Goal: Communication & Community: Answer question/provide support

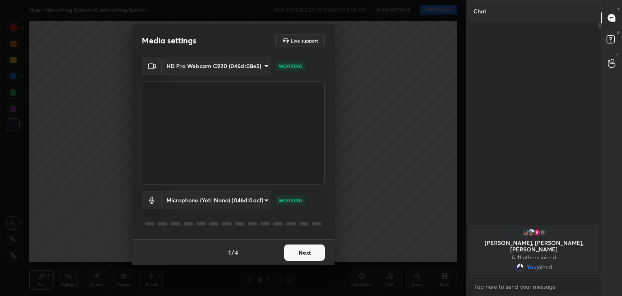
click at [298, 249] on button "Next" at bounding box center [304, 252] width 40 height 16
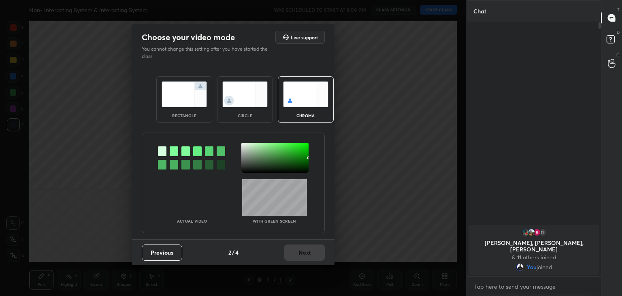
click at [175, 153] on div at bounding box center [174, 151] width 9 height 10
click at [245, 143] on div at bounding box center [274, 158] width 67 height 30
click at [296, 249] on button "Next" at bounding box center [304, 252] width 40 height 16
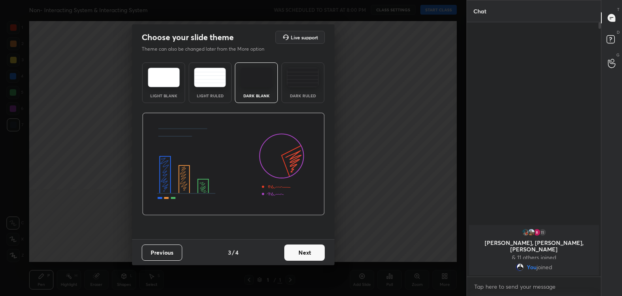
click at [308, 249] on button "Next" at bounding box center [304, 252] width 40 height 16
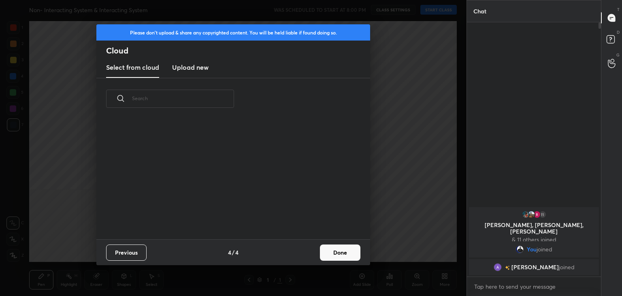
click at [327, 250] on button "Done" at bounding box center [340, 252] width 40 height 16
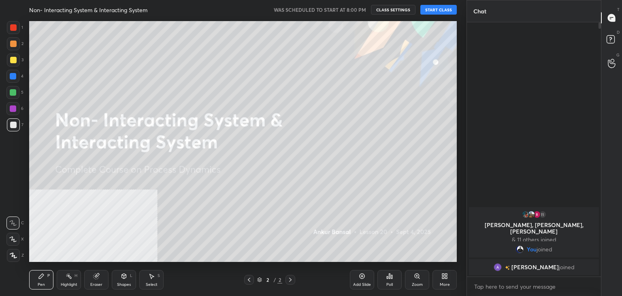
click at [439, 9] on button "START CLASS" at bounding box center [438, 10] width 36 height 10
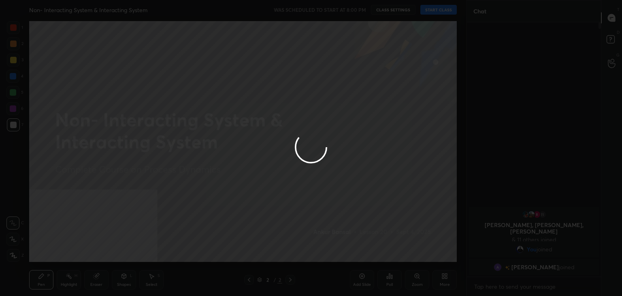
type textarea "x"
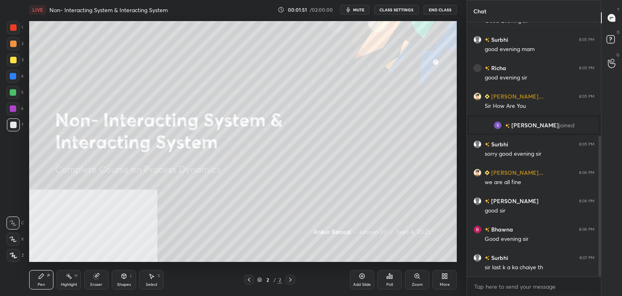
scroll to position [213, 0]
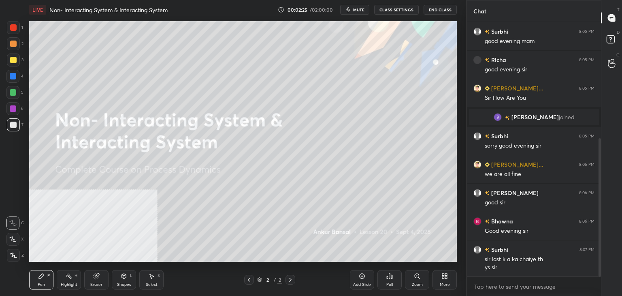
click at [451, 282] on div "More" at bounding box center [444, 279] width 24 height 19
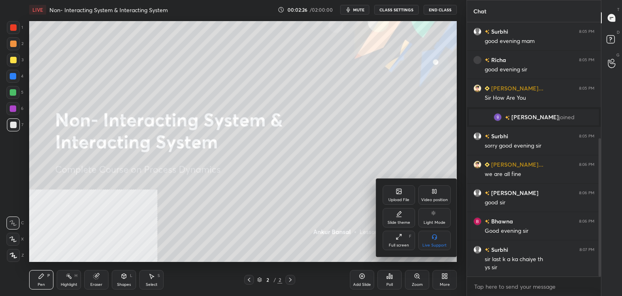
click at [404, 193] on div "Upload File" at bounding box center [399, 194] width 32 height 19
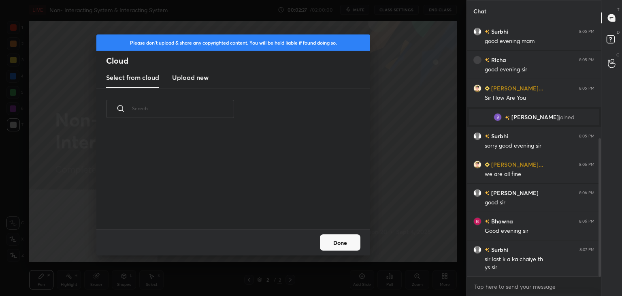
scroll to position [100, 260]
click at [193, 78] on h3 "Upload new" at bounding box center [190, 77] width 36 height 10
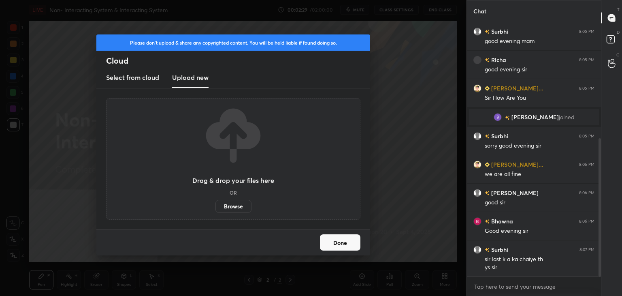
click at [237, 203] on label "Browse" at bounding box center [233, 206] width 36 height 13
click at [215, 203] on input "Browse" at bounding box center [215, 206] width 0 height 13
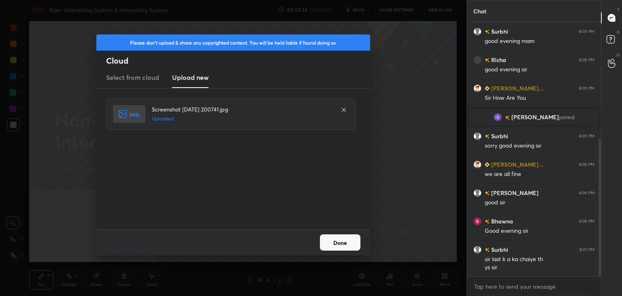
click at [330, 240] on button "Done" at bounding box center [340, 242] width 40 height 16
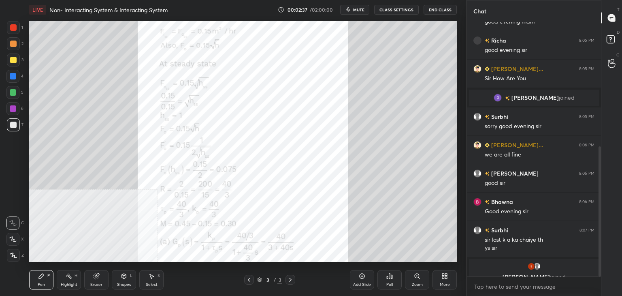
scroll to position [242, 0]
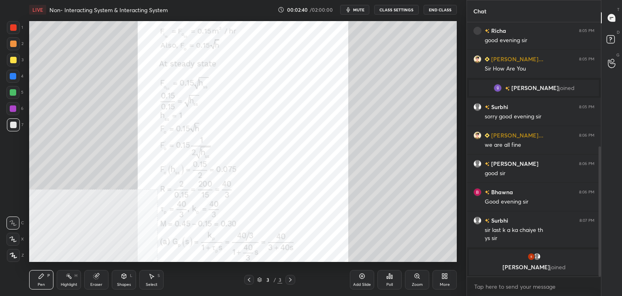
click at [14, 24] on div at bounding box center [13, 27] width 6 height 6
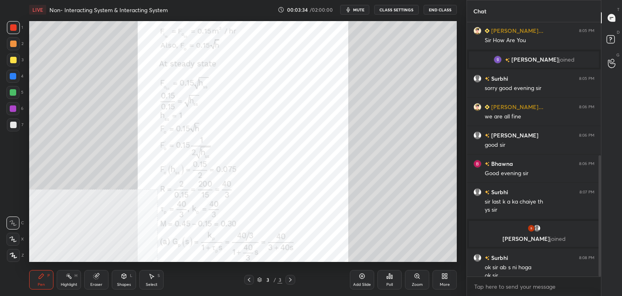
scroll to position [279, 0]
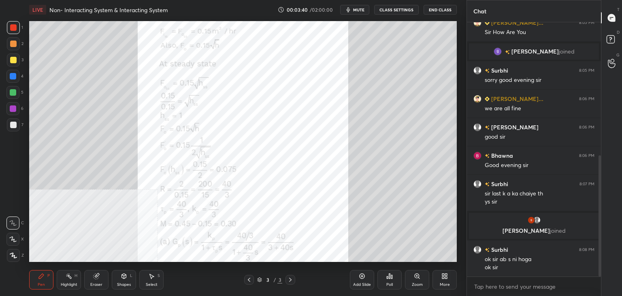
click at [445, 276] on icon at bounding box center [446, 277] width 2 height 2
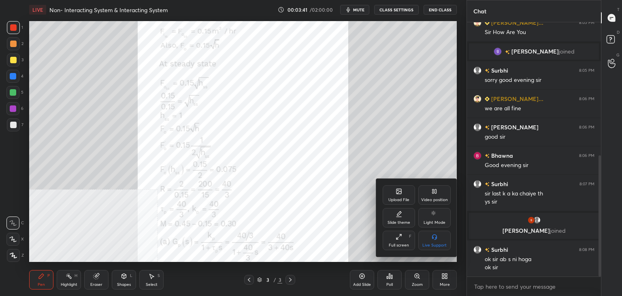
click at [402, 189] on div "Upload File" at bounding box center [399, 194] width 32 height 19
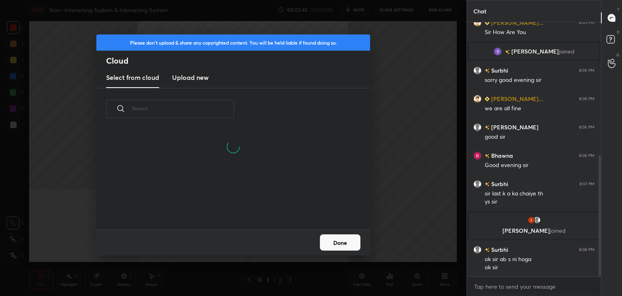
click at [197, 82] on new "Upload new" at bounding box center [190, 78] width 36 height 20
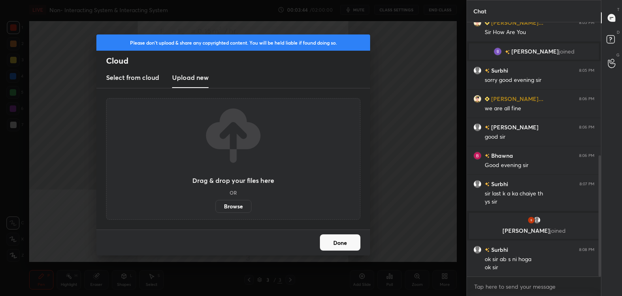
click at [239, 210] on label "Browse" at bounding box center [233, 206] width 36 height 13
click at [215, 210] on input "Browse" at bounding box center [215, 206] width 0 height 13
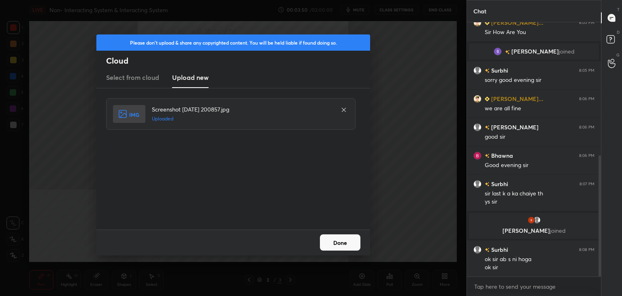
click at [345, 246] on button "Done" at bounding box center [340, 242] width 40 height 16
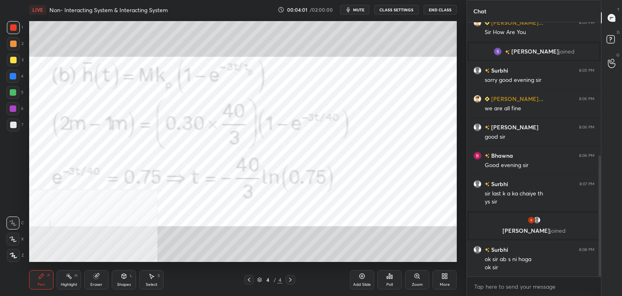
click at [394, 276] on div "Poll" at bounding box center [389, 279] width 24 height 19
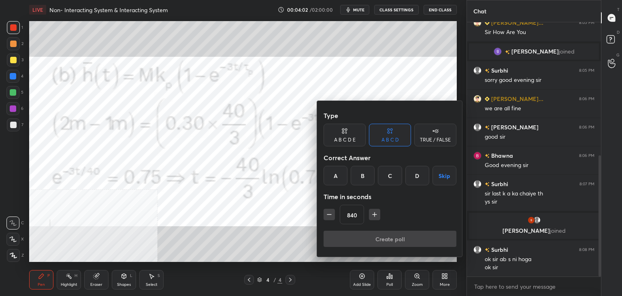
click at [328, 214] on icon "button" at bounding box center [329, 214] width 8 height 8
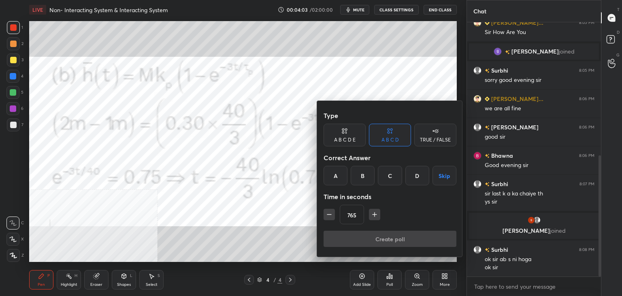
click at [328, 214] on icon "button" at bounding box center [329, 214] width 8 height 8
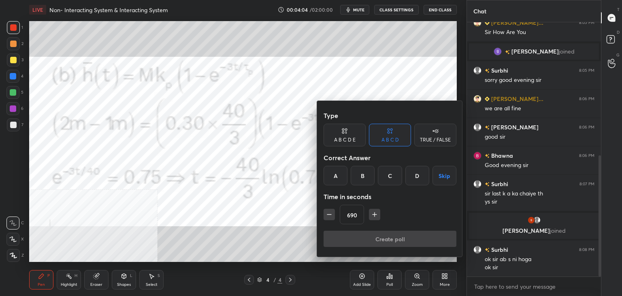
click at [328, 214] on icon "button" at bounding box center [329, 214] width 8 height 8
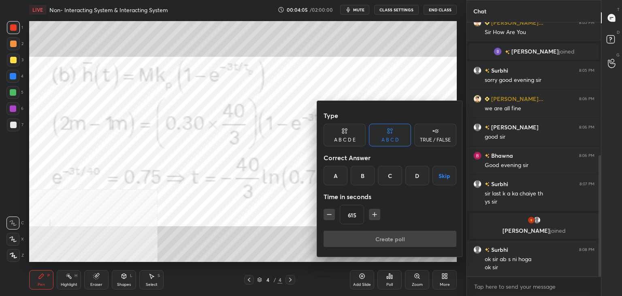
click at [328, 214] on icon "button" at bounding box center [329, 214] width 8 height 8
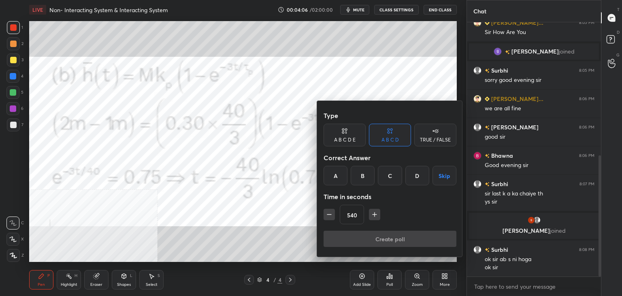
click at [328, 214] on icon "button" at bounding box center [329, 214] width 8 height 8
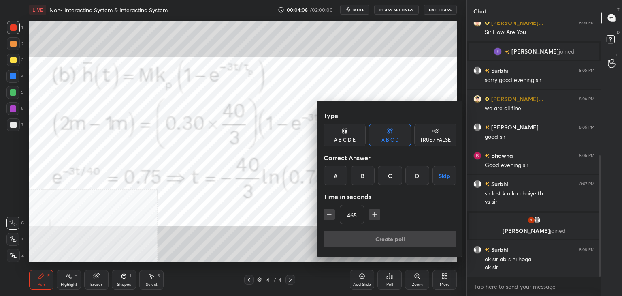
click at [328, 214] on icon "button" at bounding box center [329, 214] width 8 height 8
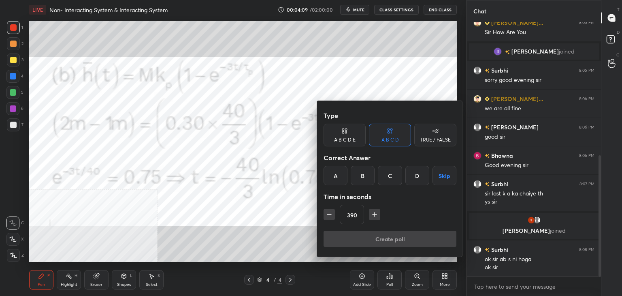
click at [328, 214] on icon "button" at bounding box center [329, 214] width 8 height 8
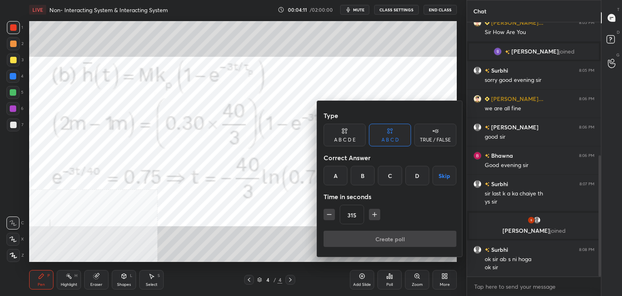
click at [328, 214] on icon "button" at bounding box center [329, 214] width 8 height 8
type input "300"
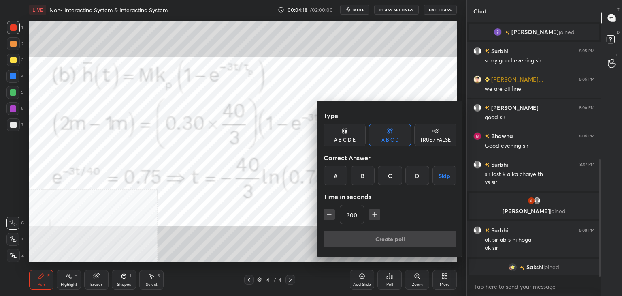
scroll to position [326, 0]
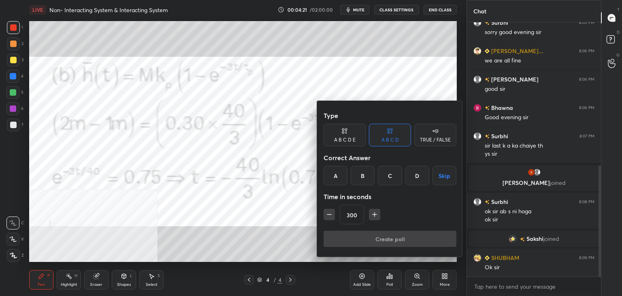
click at [446, 172] on button "Skip" at bounding box center [444, 175] width 24 height 19
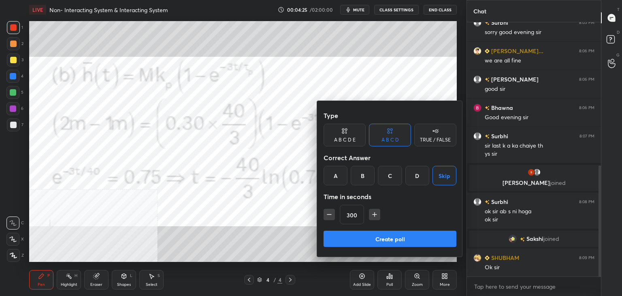
click at [398, 239] on button "Create poll" at bounding box center [390, 238] width 133 height 16
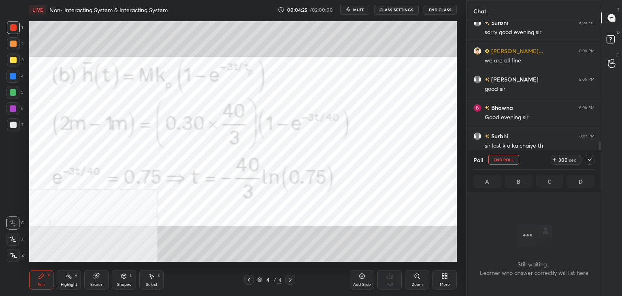
scroll to position [2, 2]
click at [591, 158] on icon at bounding box center [589, 159] width 6 height 6
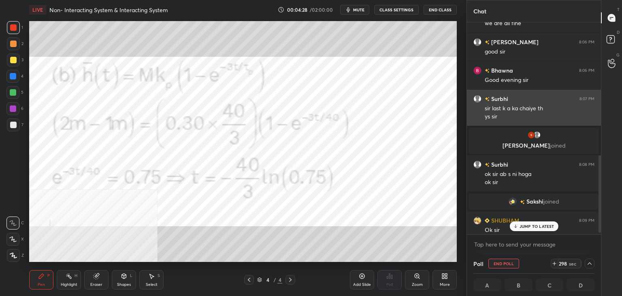
scroll to position [368, 0]
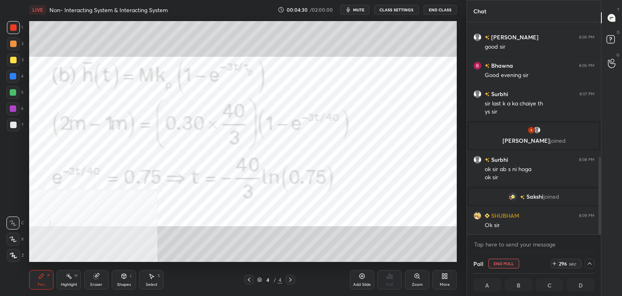
click at [590, 264] on icon at bounding box center [589, 263] width 6 height 6
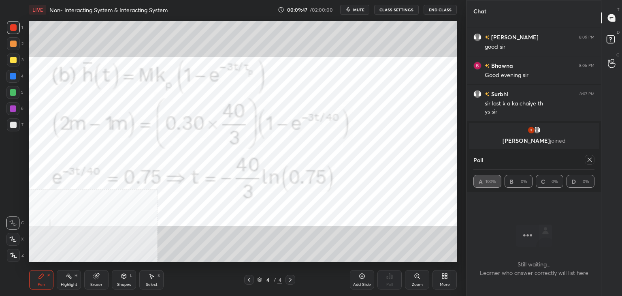
scroll to position [388, 0]
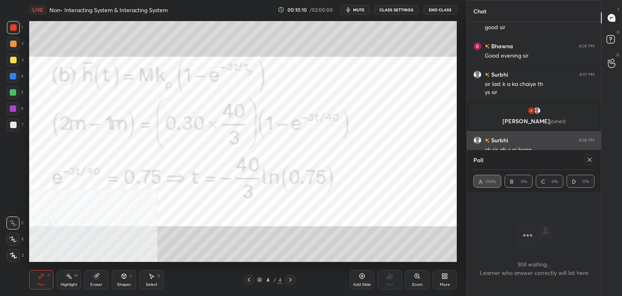
click at [588, 159] on icon at bounding box center [589, 159] width 6 height 6
type textarea "x"
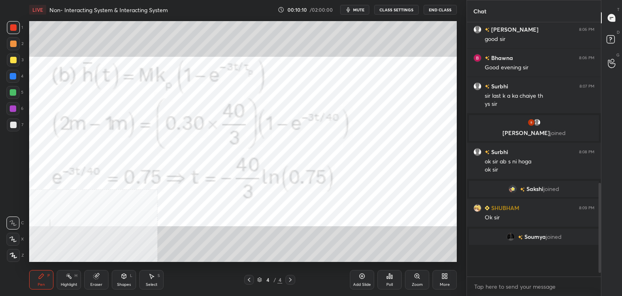
scroll to position [3, 2]
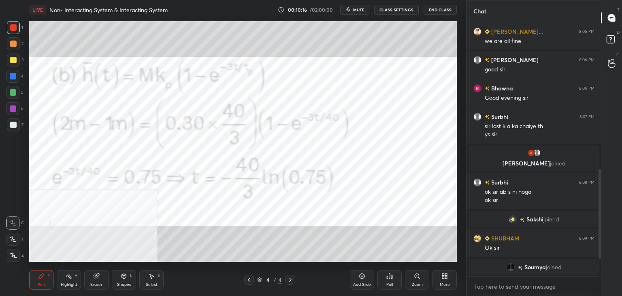
click at [290, 278] on icon at bounding box center [290, 279] width 6 height 6
click at [445, 280] on div "More" at bounding box center [444, 279] width 24 height 19
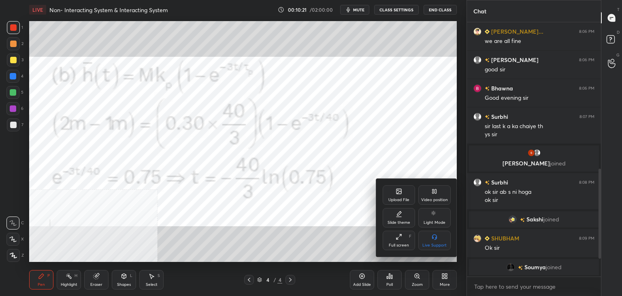
click at [405, 194] on div "Upload File" at bounding box center [399, 194] width 32 height 19
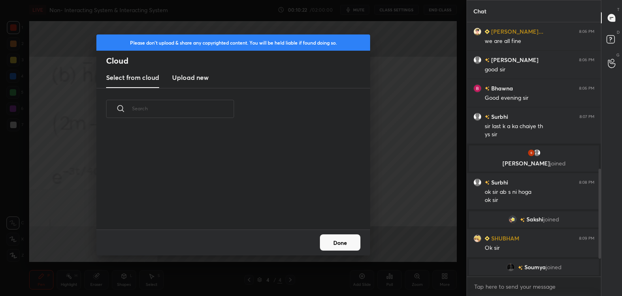
scroll to position [100, 260]
click at [189, 78] on h3 "Upload new" at bounding box center [190, 77] width 36 height 10
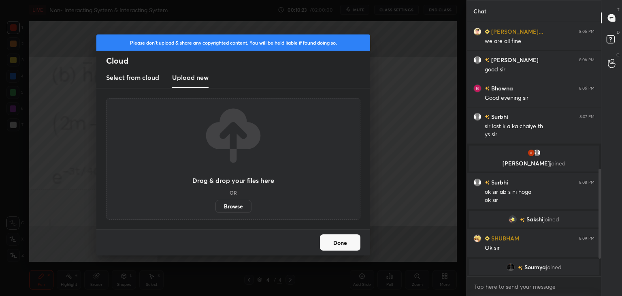
click at [237, 204] on label "Browse" at bounding box center [233, 206] width 36 height 13
click at [215, 204] on input "Browse" at bounding box center [215, 206] width 0 height 13
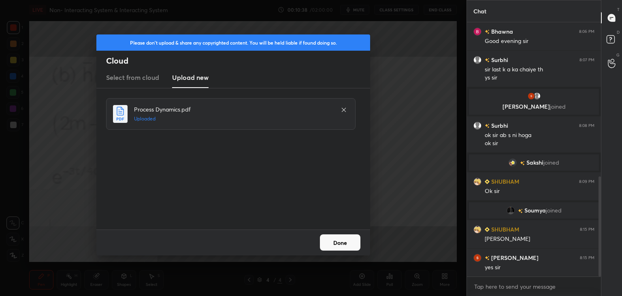
scroll to position [420, 0]
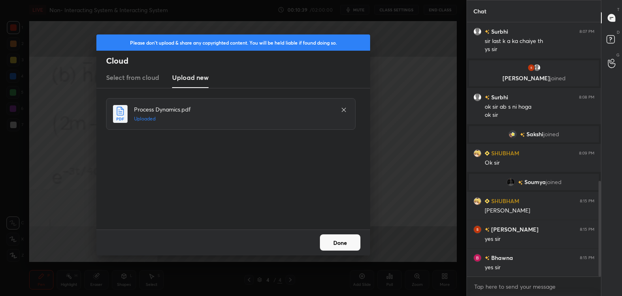
click at [345, 239] on button "Done" at bounding box center [340, 242] width 40 height 16
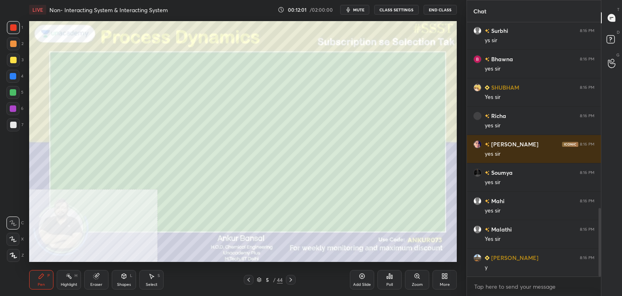
scroll to position [714, 0]
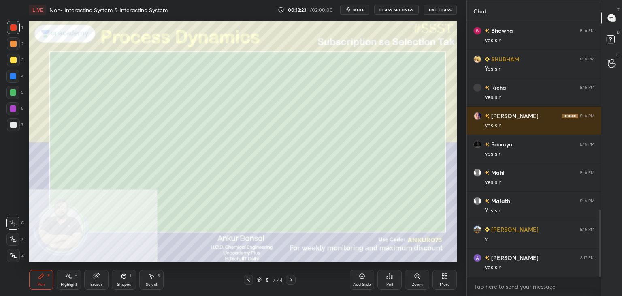
click at [16, 126] on div at bounding box center [13, 124] width 6 height 6
click at [11, 236] on icon at bounding box center [12, 239] width 7 height 6
click at [121, 279] on icon at bounding box center [124, 276] width 6 height 6
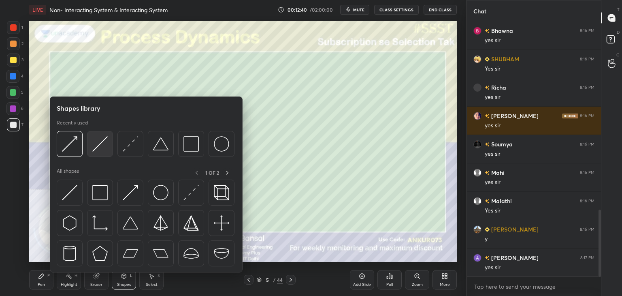
click at [94, 138] on img at bounding box center [99, 143] width 15 height 15
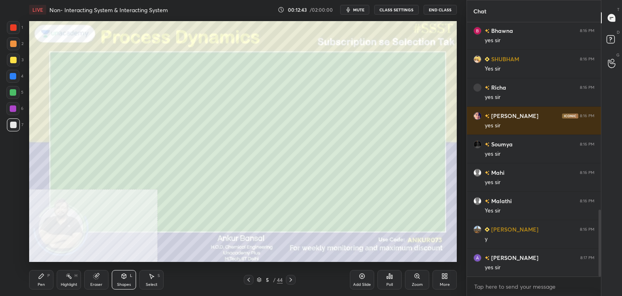
click at [39, 273] on icon at bounding box center [41, 276] width 6 height 6
click at [123, 279] on icon at bounding box center [124, 276] width 6 height 6
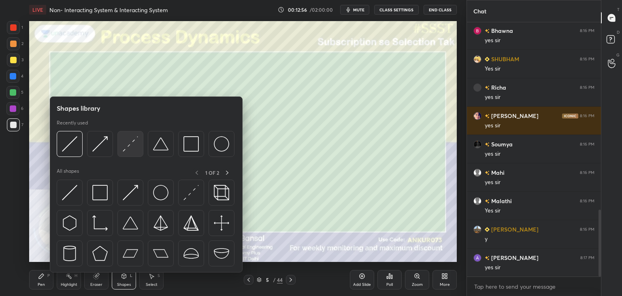
click at [126, 143] on img at bounding box center [130, 143] width 15 height 15
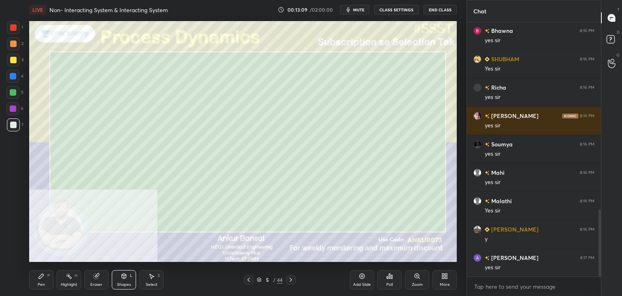
click at [37, 276] on div "Pen P" at bounding box center [41, 279] width 24 height 19
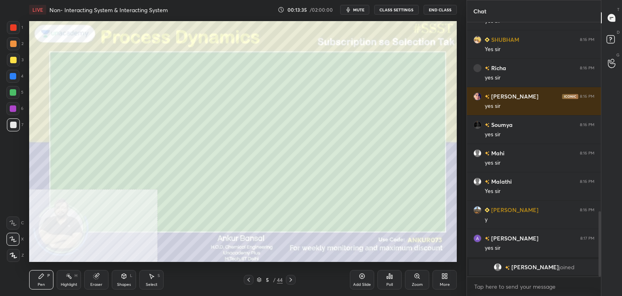
click at [120, 278] on div "Shapes L" at bounding box center [124, 279] width 24 height 19
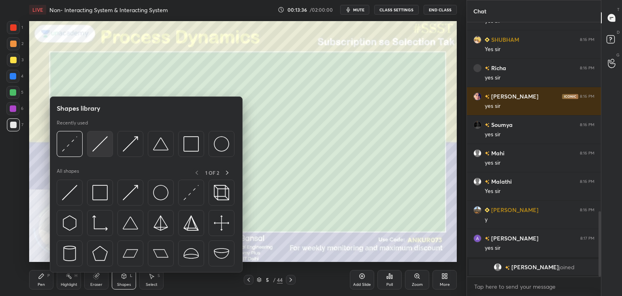
click at [96, 144] on img at bounding box center [99, 143] width 15 height 15
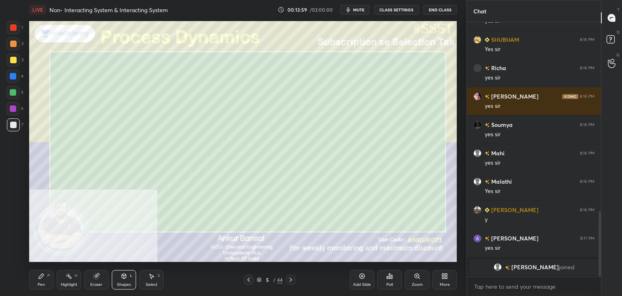
click at [40, 277] on icon at bounding box center [41, 275] width 5 height 5
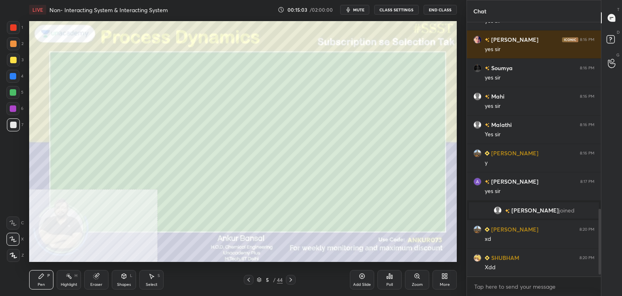
scroll to position [728, 0]
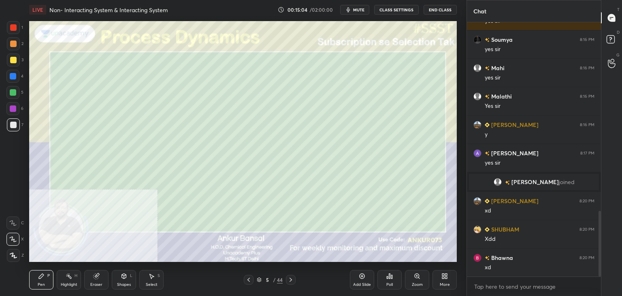
click at [9, 62] on div at bounding box center [13, 59] width 13 height 13
click at [14, 120] on div at bounding box center [13, 124] width 13 height 13
click at [291, 279] on icon at bounding box center [291, 279] width 2 height 4
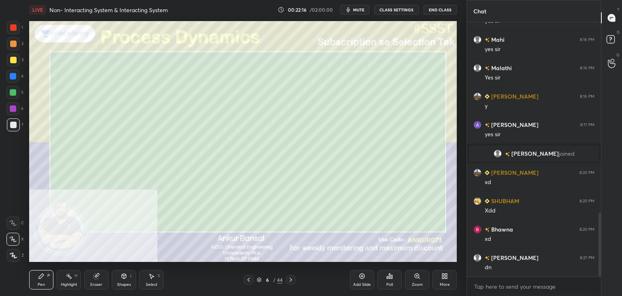
scroll to position [785, 0]
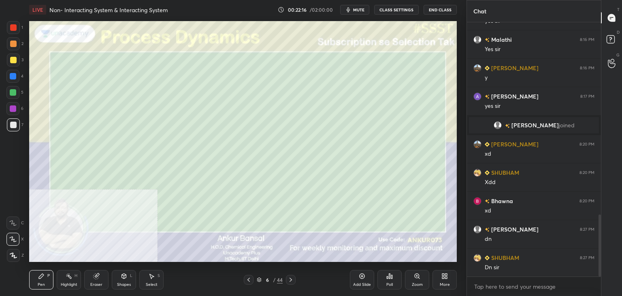
click at [290, 278] on icon at bounding box center [290, 279] width 6 height 6
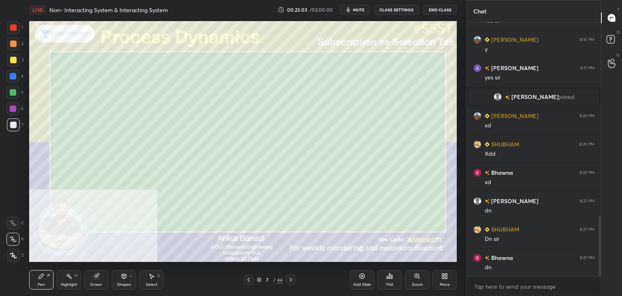
click at [124, 278] on icon at bounding box center [124, 275] width 4 height 5
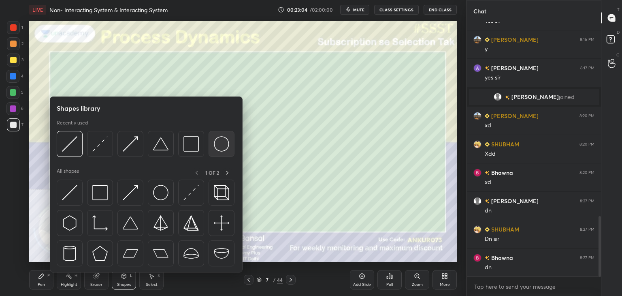
click at [215, 143] on img at bounding box center [221, 143] width 15 height 15
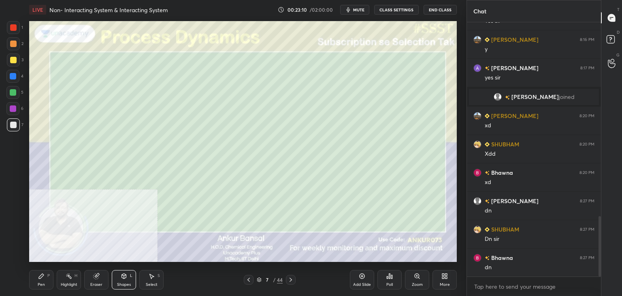
click at [41, 278] on icon at bounding box center [41, 276] width 6 height 6
click at [13, 58] on div at bounding box center [13, 60] width 6 height 6
click at [13, 124] on div at bounding box center [13, 124] width 6 height 6
click at [15, 65] on div at bounding box center [13, 59] width 13 height 13
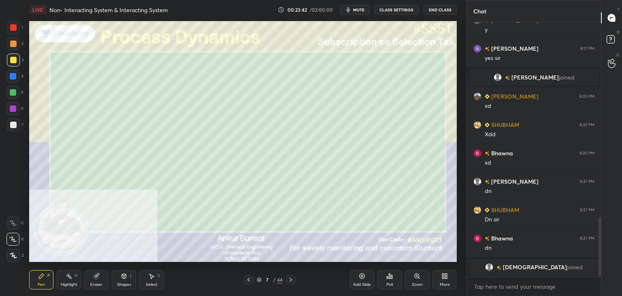
click at [13, 124] on div at bounding box center [13, 124] width 6 height 6
click at [11, 45] on div at bounding box center [13, 43] width 6 height 6
click at [123, 278] on icon at bounding box center [124, 275] width 4 height 5
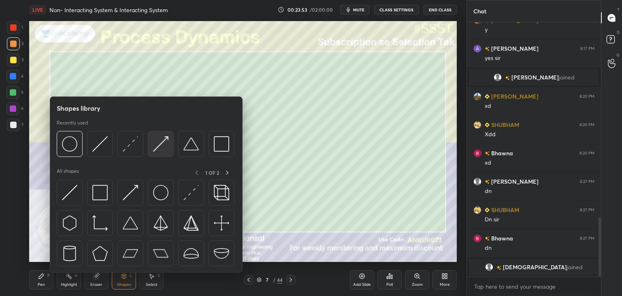
click at [159, 143] on img at bounding box center [160, 143] width 15 height 15
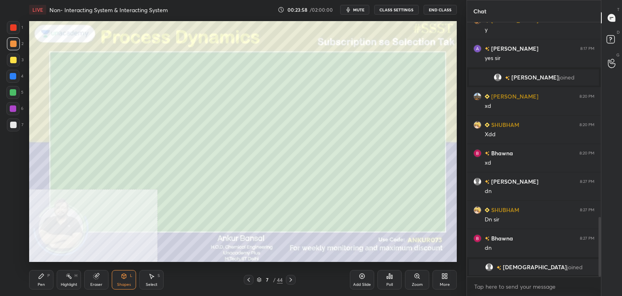
click at [42, 285] on div "Pen" at bounding box center [41, 284] width 7 height 4
click at [18, 122] on div at bounding box center [13, 124] width 13 height 13
click at [292, 277] on icon at bounding box center [290, 279] width 6 height 6
click at [249, 282] on icon at bounding box center [248, 279] width 6 height 6
click at [150, 275] on icon at bounding box center [152, 276] width 4 height 5
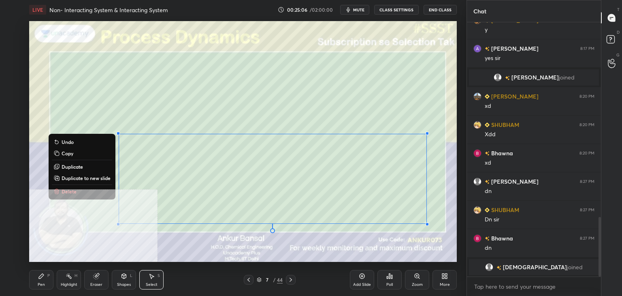
click at [63, 154] on p "Copy" at bounding box center [68, 153] width 12 height 6
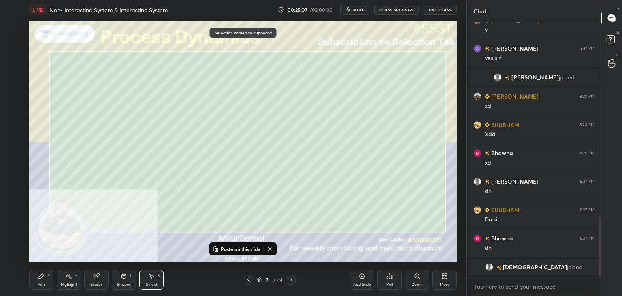
click at [290, 279] on icon at bounding box center [290, 279] width 6 height 6
click at [234, 248] on p "Paste on this slide" at bounding box center [241, 248] width 40 height 6
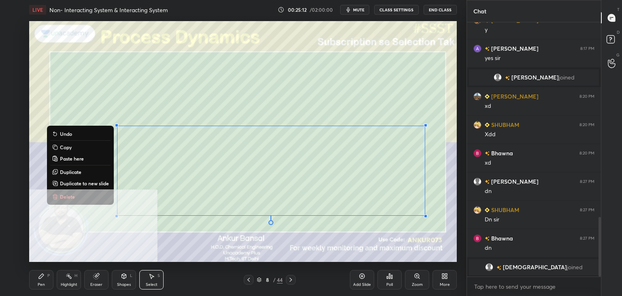
click at [97, 274] on icon at bounding box center [97, 275] width 4 height 4
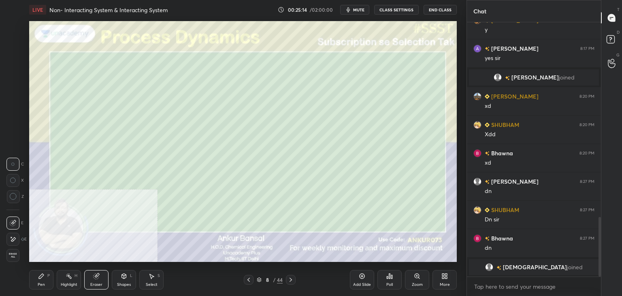
click at [17, 234] on div at bounding box center [12, 238] width 13 height 13
click at [50, 282] on div "Pen P" at bounding box center [41, 279] width 24 height 19
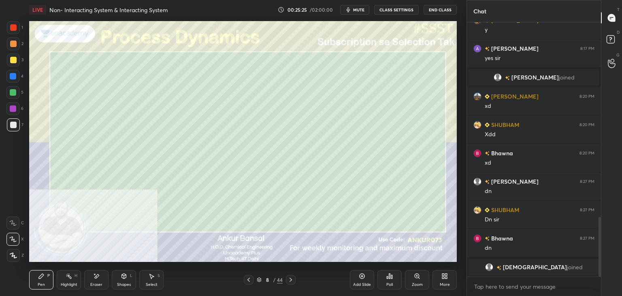
click at [121, 278] on icon at bounding box center [124, 276] width 6 height 6
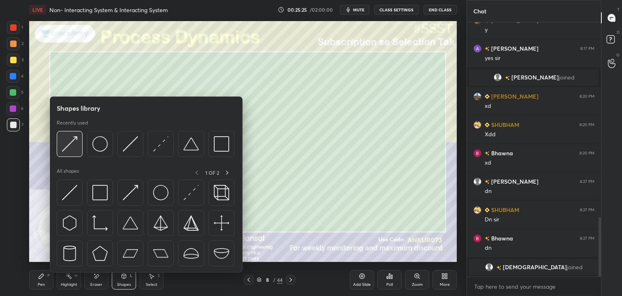
click at [70, 150] on img at bounding box center [69, 143] width 15 height 15
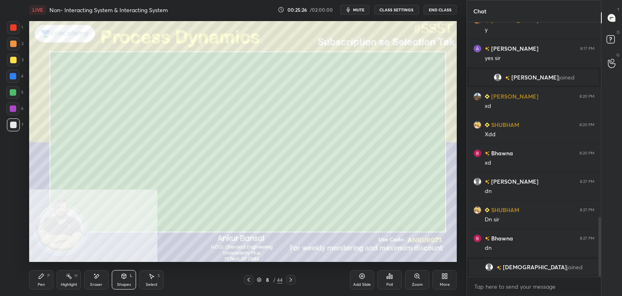
click at [42, 282] on div "Pen" at bounding box center [41, 284] width 7 height 4
click at [18, 253] on div at bounding box center [13, 255] width 13 height 13
click at [124, 276] on icon at bounding box center [124, 276] width 0 height 3
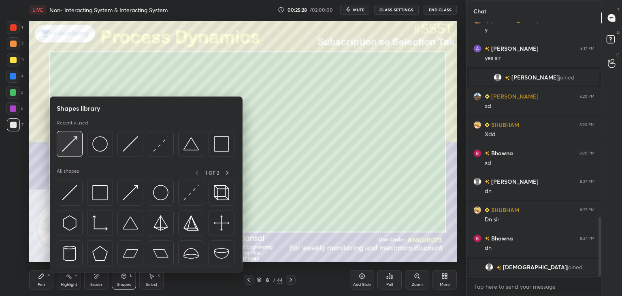
click at [80, 143] on div at bounding box center [70, 144] width 26 height 26
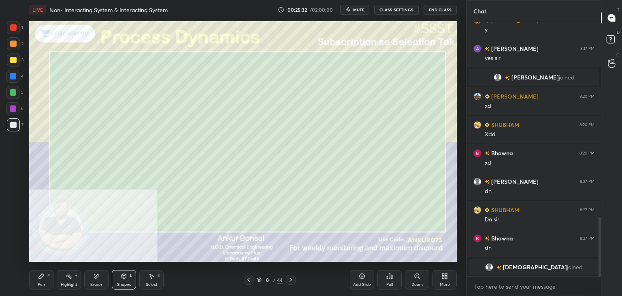
click at [11, 46] on div at bounding box center [13, 43] width 6 height 6
click at [12, 122] on div at bounding box center [13, 124] width 6 height 6
click at [38, 278] on icon at bounding box center [41, 276] width 6 height 6
click at [19, 235] on div at bounding box center [12, 238] width 13 height 13
click at [15, 45] on div at bounding box center [13, 43] width 6 height 6
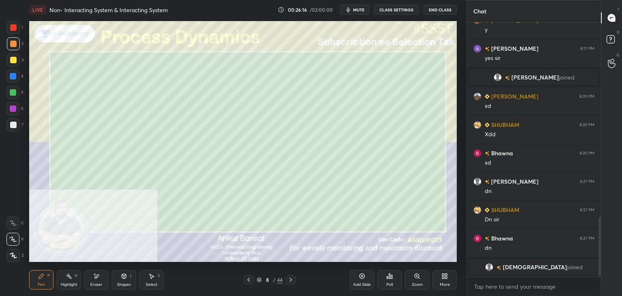
click at [17, 127] on div at bounding box center [13, 124] width 13 height 13
click at [291, 277] on icon at bounding box center [290, 279] width 6 height 6
click at [248, 278] on icon at bounding box center [248, 279] width 6 height 6
click at [247, 279] on icon at bounding box center [248, 279] width 6 height 6
click at [153, 274] on icon at bounding box center [151, 276] width 6 height 6
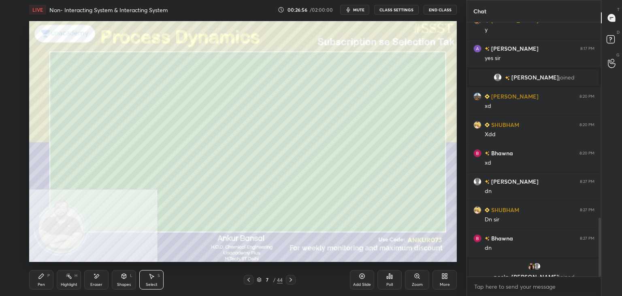
scroll to position [842, 0]
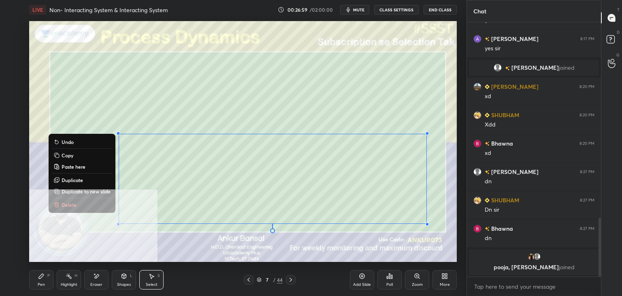
click at [65, 160] on button "Copy" at bounding box center [82, 155] width 60 height 10
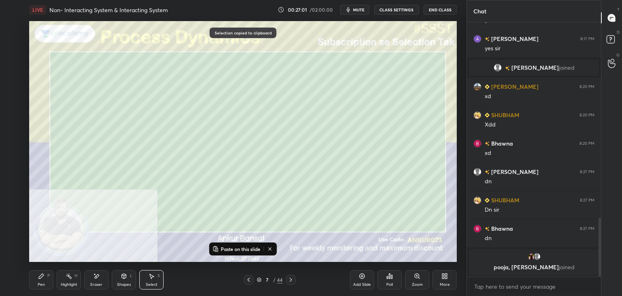
click at [291, 282] on icon at bounding box center [290, 279] width 6 height 6
click at [292, 282] on icon at bounding box center [290, 279] width 6 height 6
click at [234, 249] on p "Paste on this slide" at bounding box center [241, 248] width 40 height 6
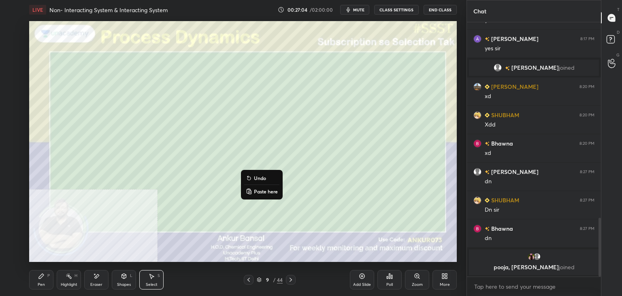
click at [99, 271] on div "Eraser" at bounding box center [96, 279] width 24 height 19
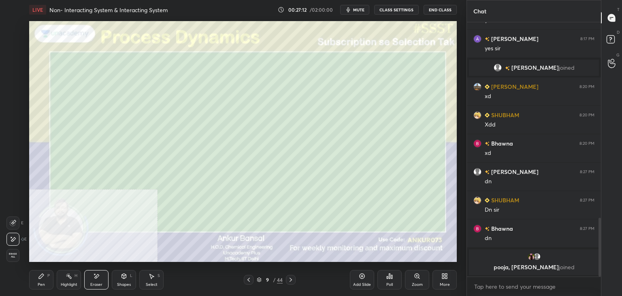
click at [29, 277] on div "Pen P" at bounding box center [41, 279] width 24 height 19
click at [127, 279] on div "Shapes L" at bounding box center [124, 279] width 24 height 19
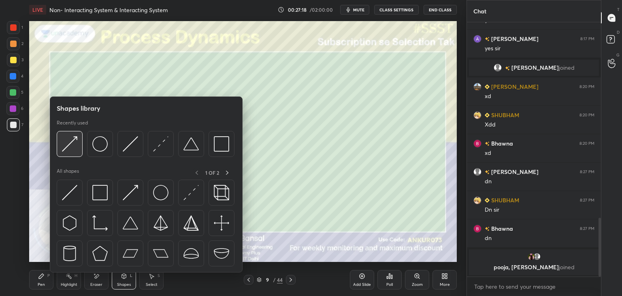
click at [78, 143] on div at bounding box center [70, 144] width 26 height 26
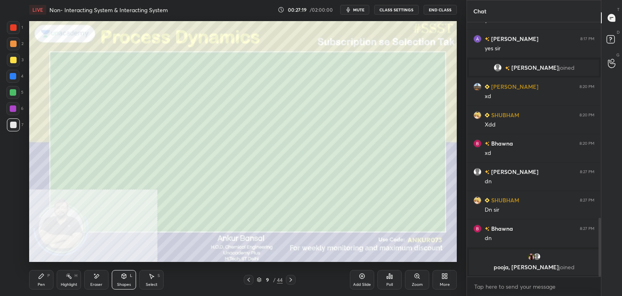
click at [13, 46] on div at bounding box center [13, 43] width 6 height 6
click at [42, 281] on div "Pen P" at bounding box center [41, 279] width 24 height 19
click at [15, 125] on div at bounding box center [13, 124] width 6 height 6
click at [289, 280] on icon at bounding box center [290, 279] width 6 height 6
click at [121, 275] on icon at bounding box center [124, 276] width 6 height 6
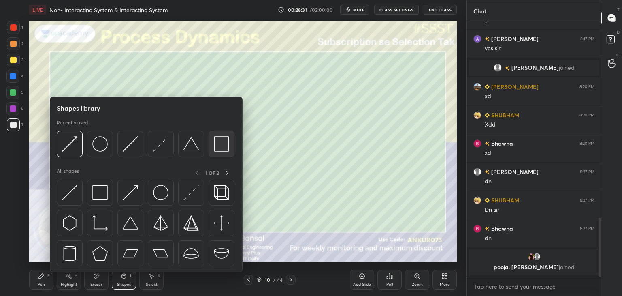
click at [219, 145] on img at bounding box center [221, 143] width 15 height 15
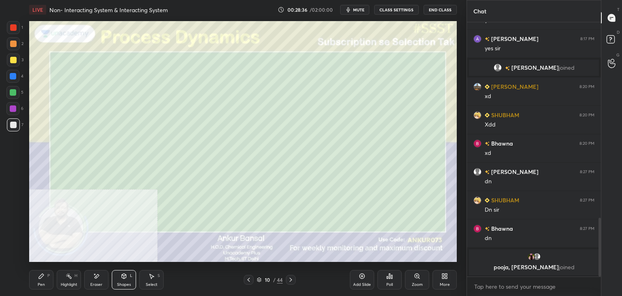
click at [43, 282] on div "Pen" at bounding box center [41, 284] width 7 height 4
click at [122, 278] on icon at bounding box center [124, 275] width 4 height 5
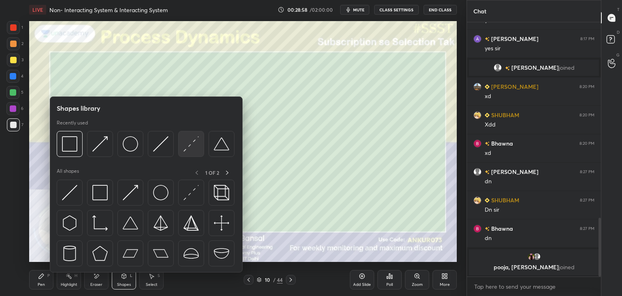
click at [189, 141] on img at bounding box center [190, 143] width 15 height 15
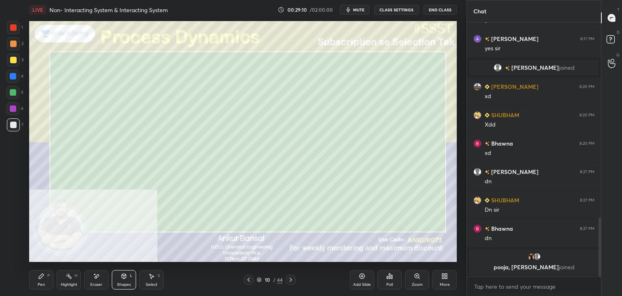
click at [39, 281] on div "Pen P" at bounding box center [41, 279] width 24 height 19
click at [117, 282] on div "Shapes" at bounding box center [124, 284] width 14 height 4
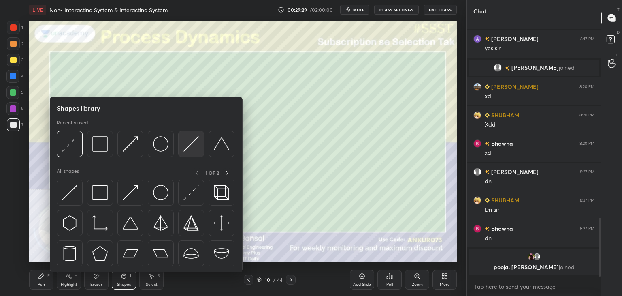
click at [188, 143] on img at bounding box center [190, 143] width 15 height 15
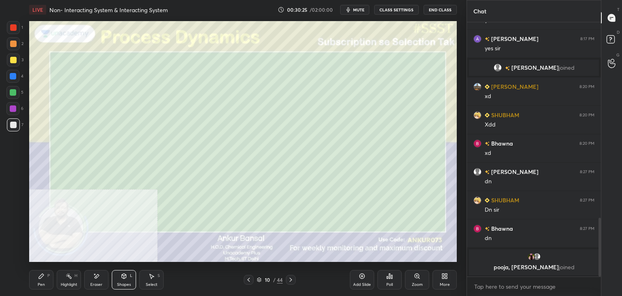
click at [13, 63] on div at bounding box center [13, 60] width 6 height 6
click at [123, 279] on div "Shapes L" at bounding box center [124, 279] width 24 height 19
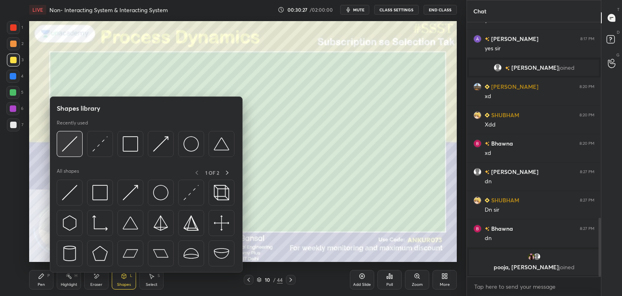
click at [70, 140] on img at bounding box center [69, 143] width 15 height 15
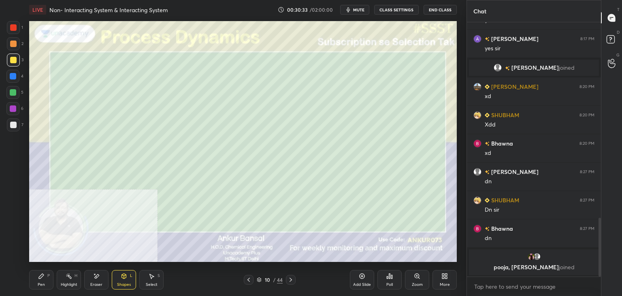
click at [43, 281] on div "Pen P" at bounding box center [41, 279] width 24 height 19
click at [12, 119] on div at bounding box center [13, 124] width 13 height 13
click at [120, 282] on div "Shapes" at bounding box center [124, 284] width 14 height 4
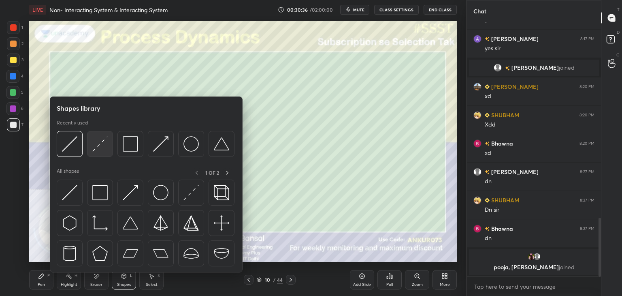
click at [103, 139] on img at bounding box center [99, 143] width 15 height 15
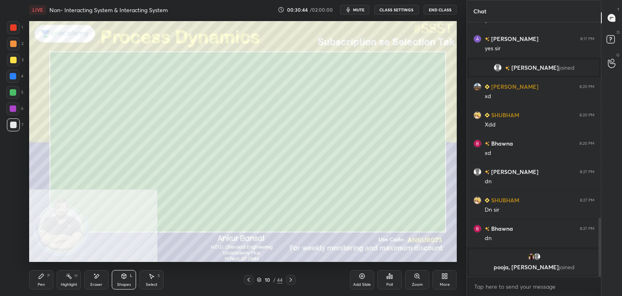
click at [35, 279] on div "Pen P" at bounding box center [41, 279] width 24 height 19
click at [123, 279] on div "Shapes L" at bounding box center [124, 279] width 24 height 19
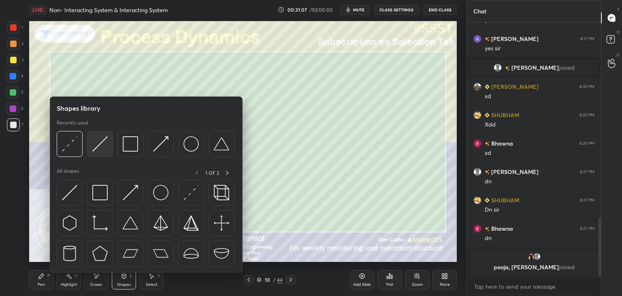
click at [99, 142] on img at bounding box center [99, 143] width 15 height 15
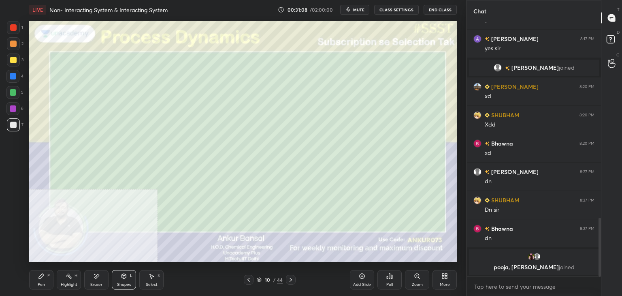
click at [12, 42] on div at bounding box center [13, 43] width 6 height 6
click at [38, 278] on icon at bounding box center [41, 276] width 6 height 6
click at [96, 279] on icon at bounding box center [96, 276] width 6 height 7
click at [35, 276] on div "Pen P" at bounding box center [41, 279] width 24 height 19
click at [15, 127] on div at bounding box center [13, 124] width 6 height 6
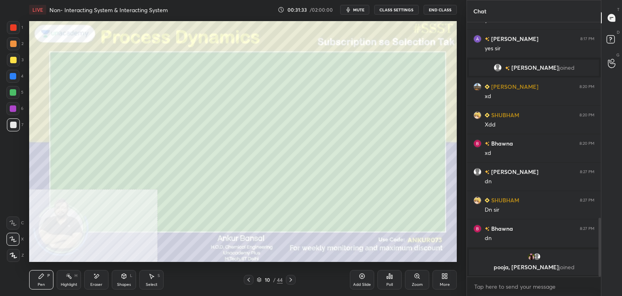
click at [13, 43] on div at bounding box center [13, 43] width 6 height 6
click at [92, 284] on div "Eraser" at bounding box center [96, 284] width 12 height 4
click at [118, 281] on div "Shapes L" at bounding box center [124, 279] width 24 height 19
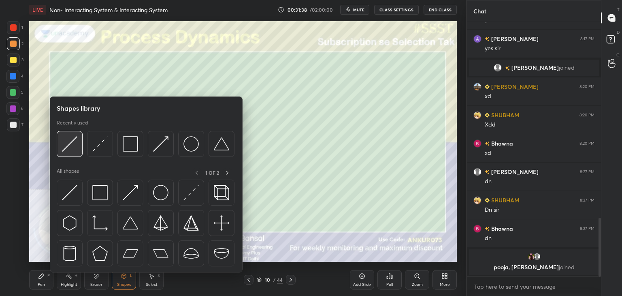
click at [74, 149] on img at bounding box center [69, 143] width 15 height 15
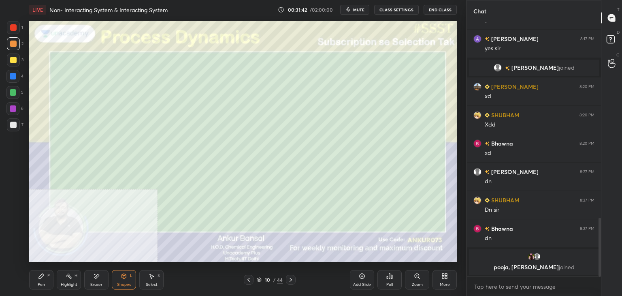
click at [46, 276] on div "Pen P" at bounding box center [41, 279] width 24 height 19
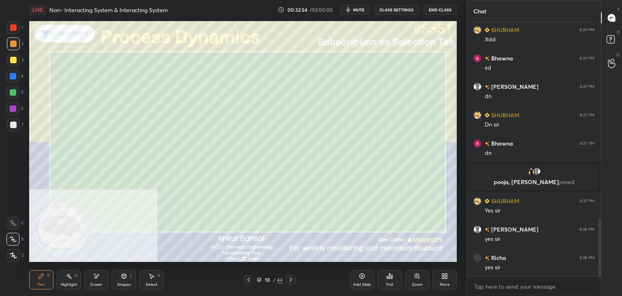
scroll to position [891, 0]
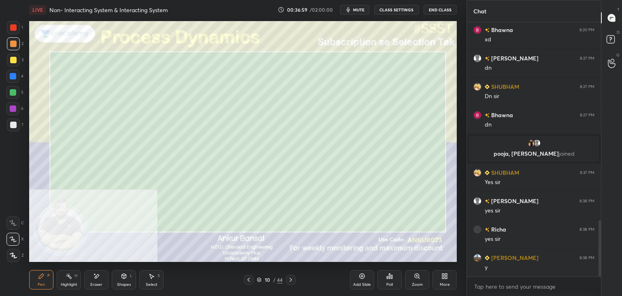
click at [14, 131] on div at bounding box center [13, 124] width 13 height 13
click at [125, 277] on icon at bounding box center [124, 275] width 4 height 5
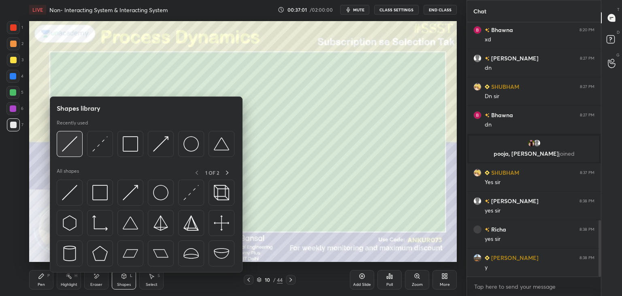
click at [68, 143] on img at bounding box center [69, 143] width 15 height 15
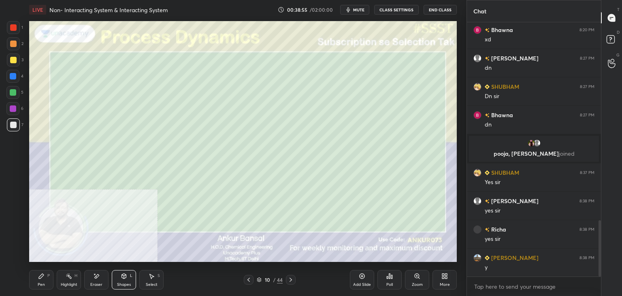
click at [43, 282] on div "Pen" at bounding box center [41, 284] width 7 height 4
click at [14, 55] on div at bounding box center [13, 59] width 13 height 13
click at [37, 281] on div "Pen P" at bounding box center [41, 279] width 24 height 19
click at [11, 124] on div at bounding box center [13, 124] width 6 height 6
click at [14, 62] on div at bounding box center [13, 60] width 6 height 6
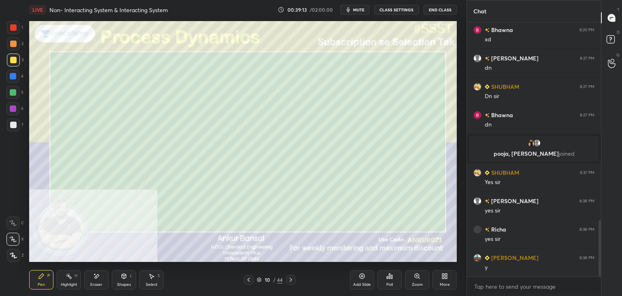
click at [15, 43] on div at bounding box center [13, 43] width 6 height 6
click at [5, 121] on div "1 2 3 4 5 6 7 C X Z E E Erase all H H" at bounding box center [13, 141] width 26 height 241
click at [15, 126] on div at bounding box center [13, 124] width 6 height 6
click at [89, 281] on div "Eraser" at bounding box center [96, 279] width 24 height 19
click at [40, 277] on icon at bounding box center [41, 275] width 5 height 5
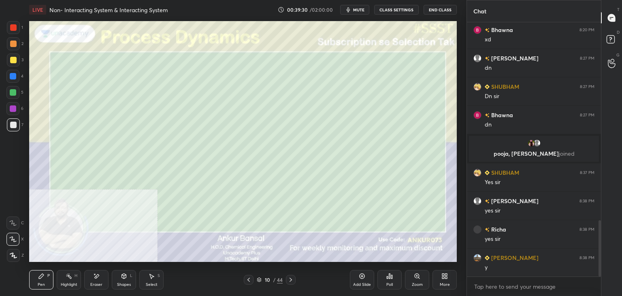
click at [126, 273] on icon at bounding box center [124, 276] width 6 height 6
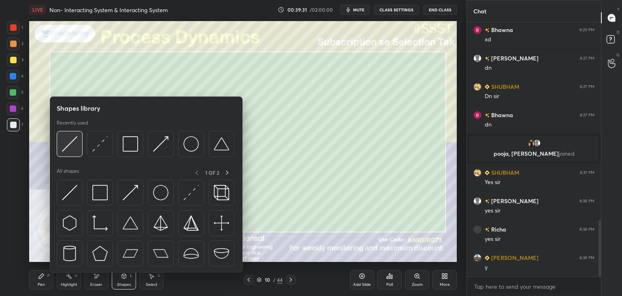
click at [68, 145] on img at bounding box center [69, 143] width 15 height 15
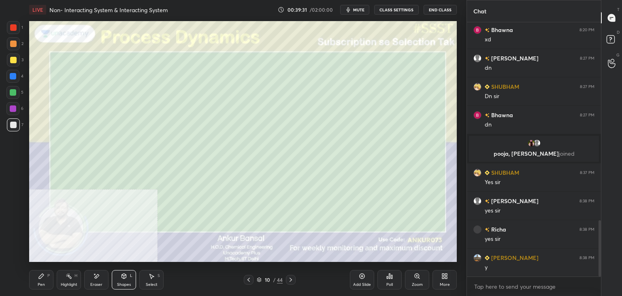
click at [12, 43] on div at bounding box center [13, 43] width 6 height 6
click at [43, 279] on icon at bounding box center [41, 276] width 6 height 6
click at [145, 276] on div "Select S" at bounding box center [151, 279] width 24 height 19
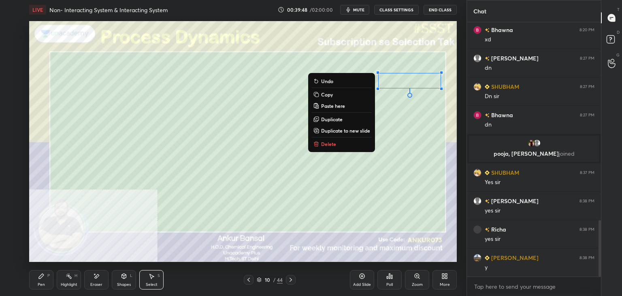
click at [43, 280] on div "Pen P" at bounding box center [41, 279] width 24 height 19
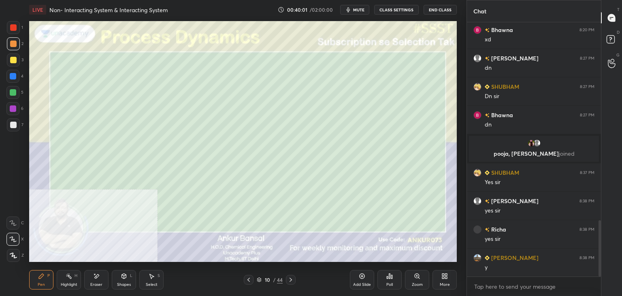
click at [15, 120] on div at bounding box center [13, 124] width 13 height 13
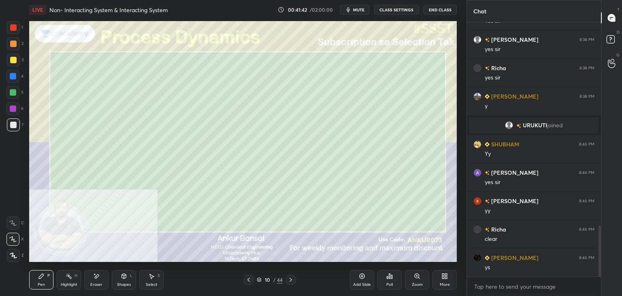
scroll to position [1041, 0]
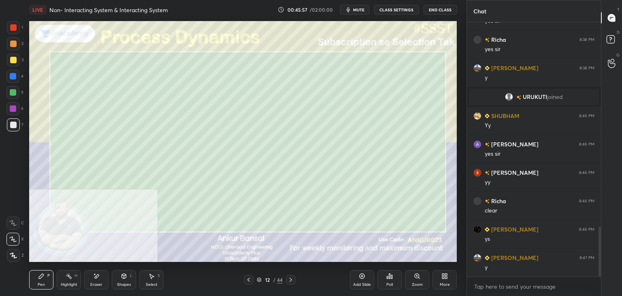
click at [290, 279] on icon at bounding box center [290, 279] width 6 height 6
click at [350, 7] on icon "button" at bounding box center [349, 9] width 4 height 5
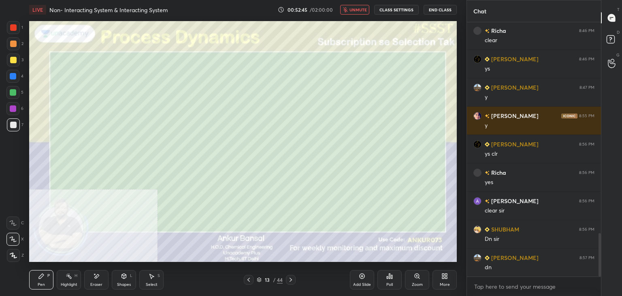
scroll to position [1239, 0]
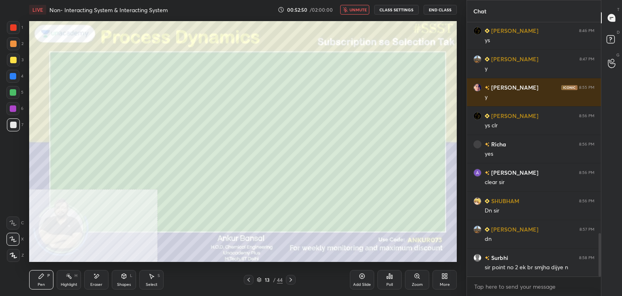
click at [354, 9] on span "unmute" at bounding box center [357, 10] width 17 height 6
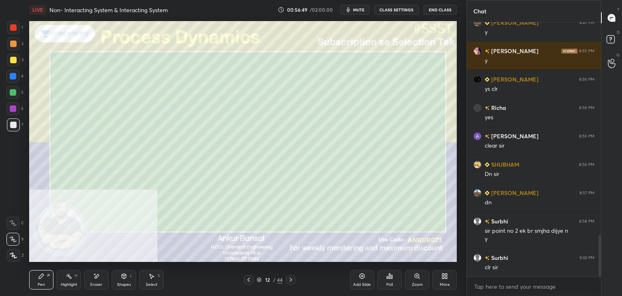
scroll to position [1304, 0]
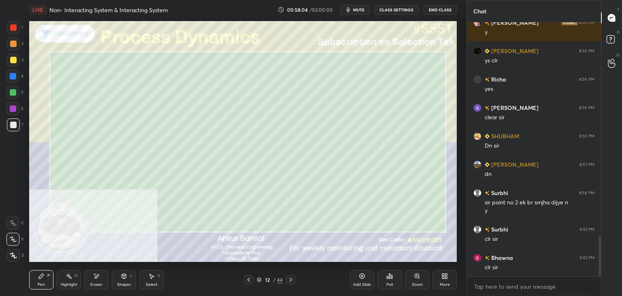
click at [290, 281] on icon at bounding box center [290, 279] width 6 height 6
click at [256, 279] on div "13 / 44" at bounding box center [270, 280] width 52 height 10
click at [250, 279] on icon at bounding box center [248, 279] width 6 height 6
click at [249, 278] on icon at bounding box center [248, 279] width 6 height 6
click at [252, 278] on div at bounding box center [249, 280] width 10 height 10
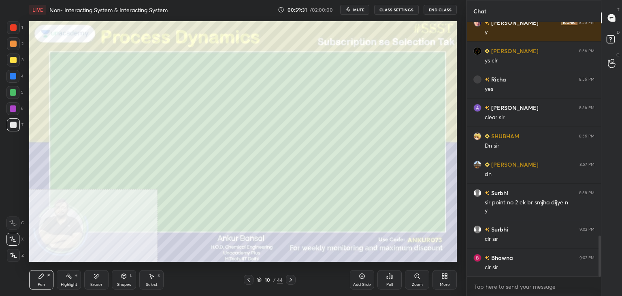
scroll to position [1323, 0]
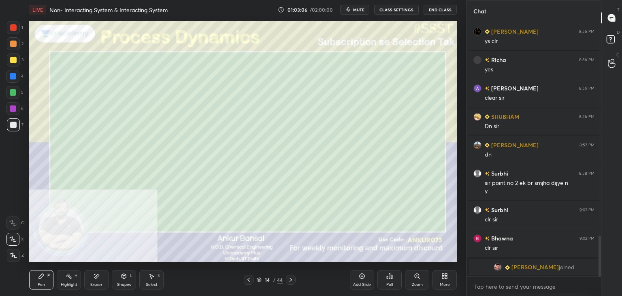
click at [92, 281] on div "Eraser" at bounding box center [96, 279] width 24 height 19
click at [48, 269] on div "Pen P Highlight H Eraser Shapes L Select S 14 / 44 Add Slide Poll Zoom More" at bounding box center [243, 279] width 428 height 32
click at [38, 286] on div "Pen" at bounding box center [41, 284] width 7 height 4
click at [289, 279] on icon at bounding box center [290, 279] width 6 height 6
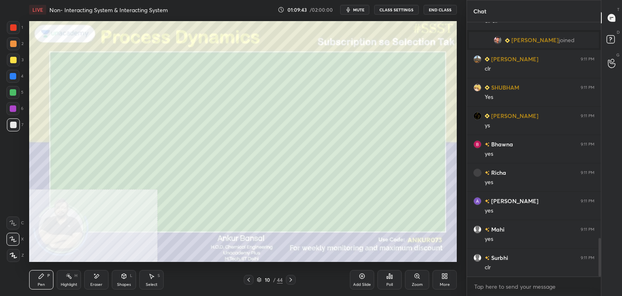
scroll to position [1448, 0]
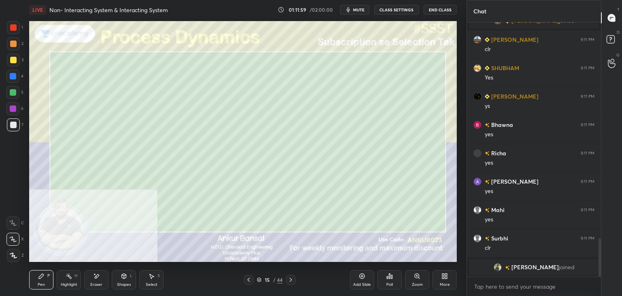
click at [92, 281] on div "Eraser" at bounding box center [96, 279] width 24 height 19
click at [46, 277] on div "Pen P" at bounding box center [41, 279] width 24 height 19
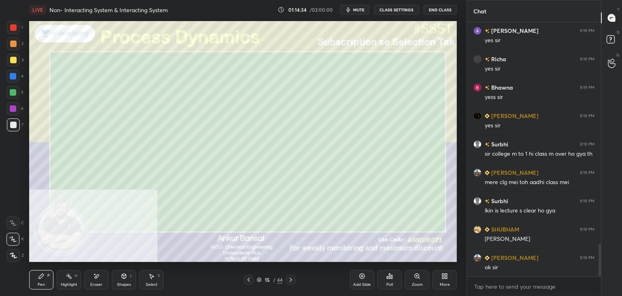
scroll to position [1732, 0]
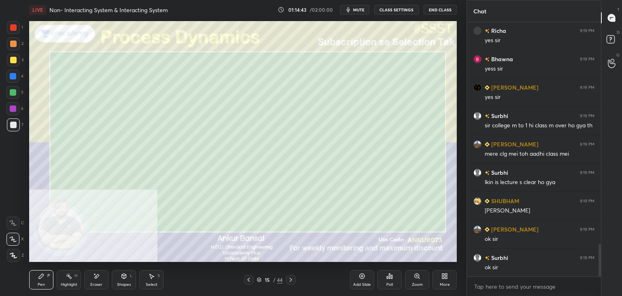
click at [392, 280] on div "Poll" at bounding box center [389, 279] width 24 height 19
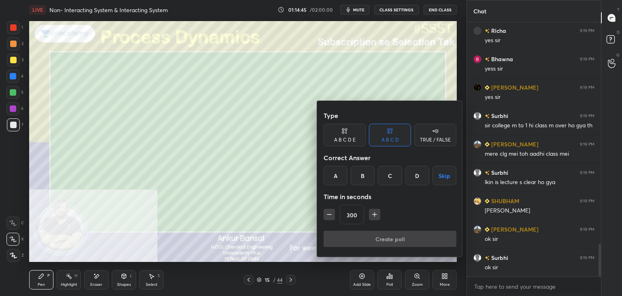
click at [371, 216] on icon "button" at bounding box center [374, 214] width 8 height 8
click at [371, 217] on icon "button" at bounding box center [374, 214] width 8 height 8
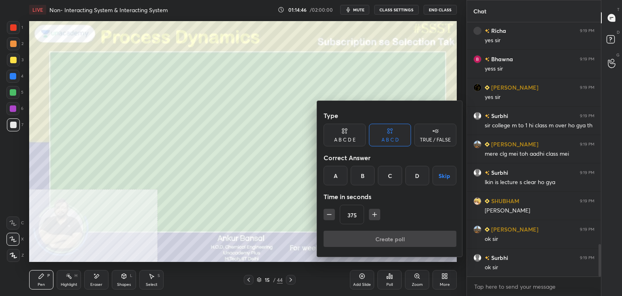
click at [371, 217] on icon "button" at bounding box center [374, 214] width 8 height 8
click at [372, 215] on icon "button" at bounding box center [374, 214] width 8 height 8
click at [373, 216] on icon "button" at bounding box center [374, 214] width 8 height 8
click at [374, 216] on icon "button" at bounding box center [374, 214] width 8 height 8
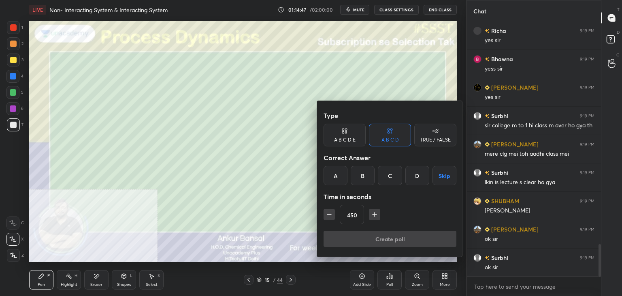
click at [374, 215] on icon "button" at bounding box center [374, 214] width 8 height 8
click at [375, 215] on icon "button" at bounding box center [374, 214] width 8 height 8
click at [375, 216] on icon "button" at bounding box center [374, 214] width 8 height 8
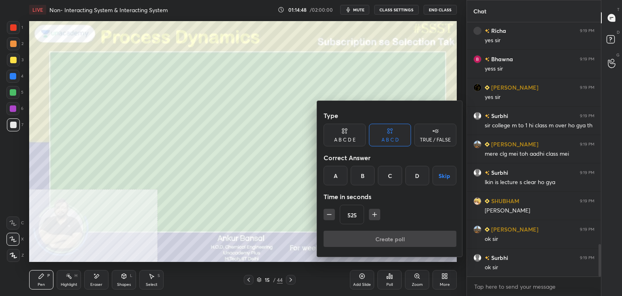
click at [374, 216] on icon "button" at bounding box center [374, 214] width 8 height 8
click at [374, 215] on icon "button" at bounding box center [374, 214] width 8 height 8
click at [375, 215] on icon "button" at bounding box center [374, 214] width 8 height 8
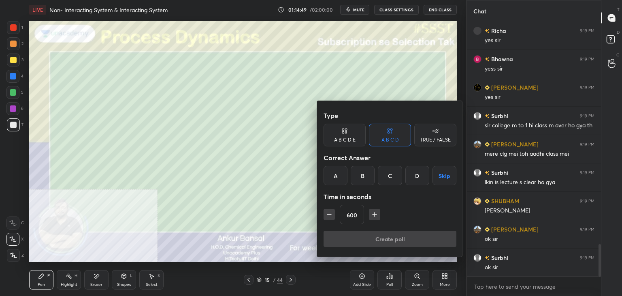
click at [375, 215] on icon "button" at bounding box center [374, 214] width 8 height 8
click at [375, 216] on icon "button" at bounding box center [374, 214] width 8 height 8
click at [374, 216] on icon "button" at bounding box center [374, 214] width 8 height 8
click at [374, 215] on icon "button" at bounding box center [374, 214] width 8 height 8
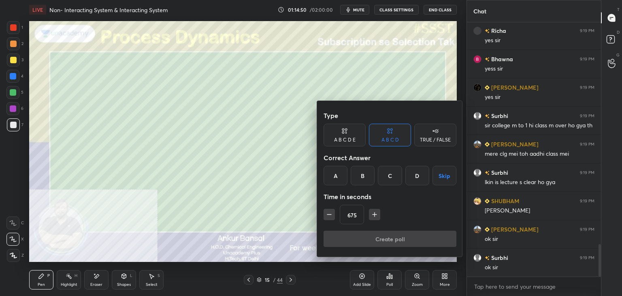
click at [375, 215] on icon "button" at bounding box center [374, 214] width 8 height 8
click at [375, 216] on icon "button" at bounding box center [374, 214] width 8 height 8
click at [374, 216] on icon "button" at bounding box center [374, 214] width 8 height 8
click at [374, 215] on icon "button" at bounding box center [374, 214] width 8 height 8
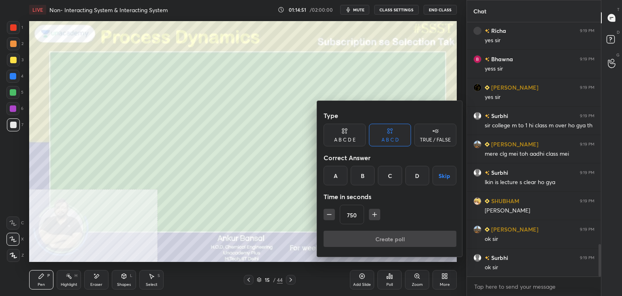
click at [375, 215] on icon "button" at bounding box center [374, 214] width 8 height 8
click at [375, 216] on icon "button" at bounding box center [374, 214] width 8 height 8
click at [374, 216] on icon "button" at bounding box center [374, 214] width 8 height 8
click at [374, 215] on icon "button" at bounding box center [374, 214] width 8 height 8
click at [375, 215] on icon "button" at bounding box center [374, 214] width 8 height 8
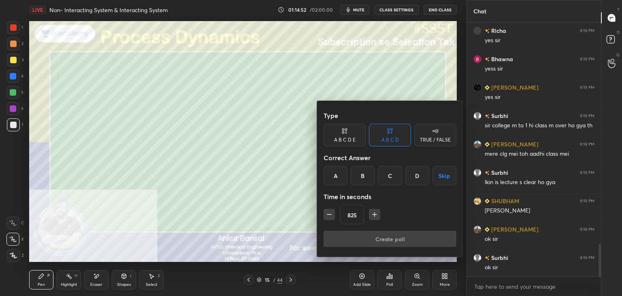
click at [375, 216] on icon "button" at bounding box center [374, 214] width 8 height 8
click at [374, 215] on icon "button" at bounding box center [374, 214] width 8 height 8
click at [375, 215] on icon "button" at bounding box center [374, 214] width 8 height 8
click at [374, 216] on icon "button" at bounding box center [374, 214] width 8 height 8
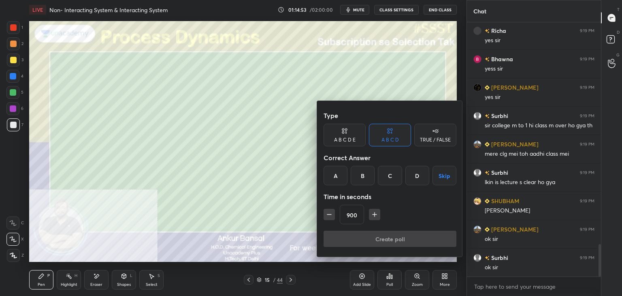
click at [375, 216] on icon "button" at bounding box center [374, 214] width 8 height 8
type input "915"
click at [445, 174] on button "Skip" at bounding box center [444, 175] width 24 height 19
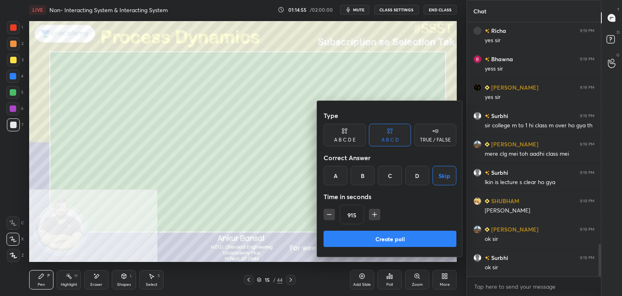
click at [415, 240] on button "Create poll" at bounding box center [390, 238] width 133 height 16
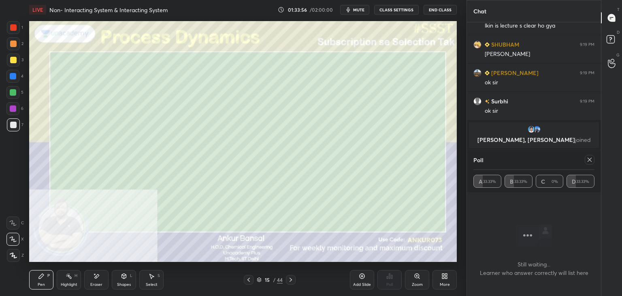
scroll to position [1803, 0]
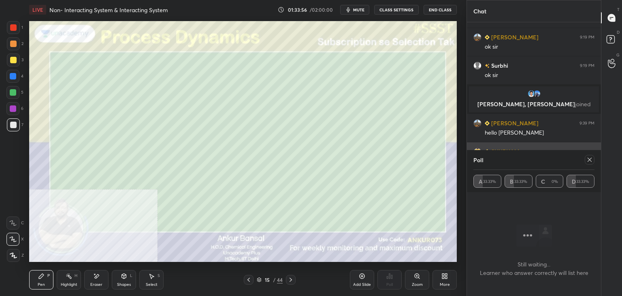
drag, startPoint x: 591, startPoint y: 157, endPoint x: 544, endPoint y: 169, distance: 48.2
click at [591, 158] on icon at bounding box center [589, 159] width 6 height 6
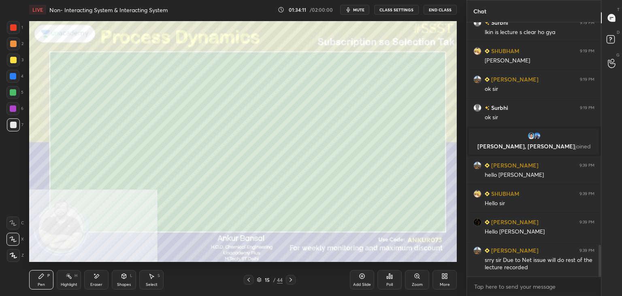
scroll to position [1790, 0]
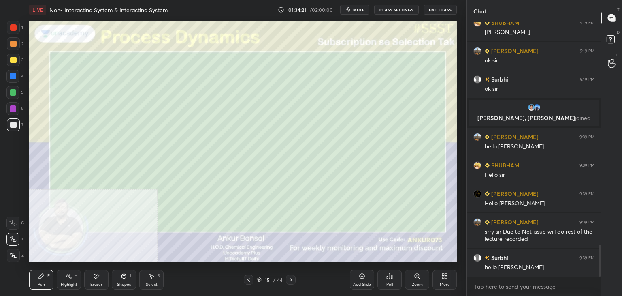
click at [290, 277] on icon at bounding box center [291, 279] width 2 height 4
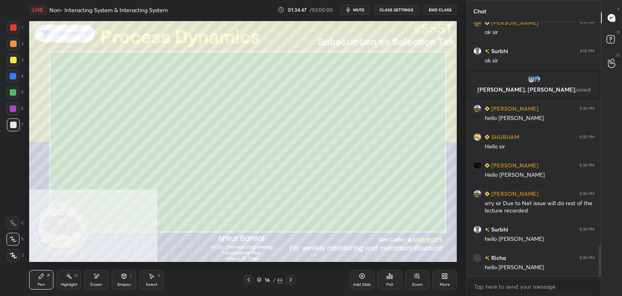
click at [125, 278] on icon at bounding box center [124, 276] width 6 height 6
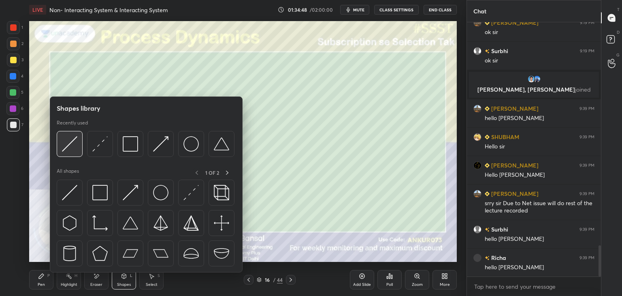
click at [66, 140] on img at bounding box center [69, 143] width 15 height 15
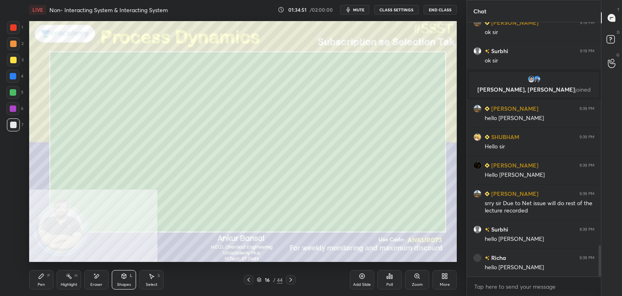
click at [39, 280] on div "Pen P" at bounding box center [41, 279] width 24 height 19
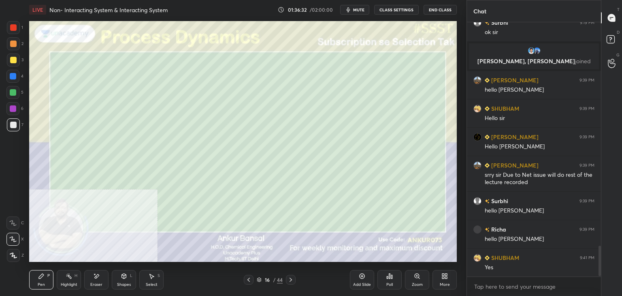
scroll to position [1875, 0]
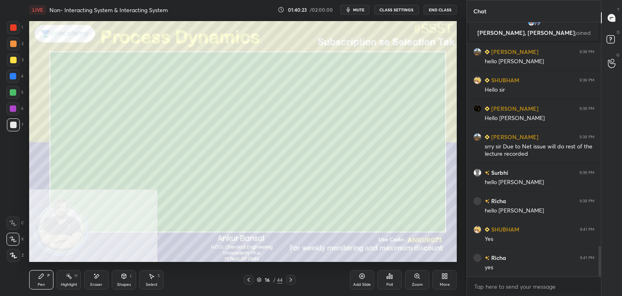
click at [98, 282] on div "Eraser" at bounding box center [96, 284] width 12 height 4
click at [33, 283] on div "Pen P" at bounding box center [41, 279] width 24 height 19
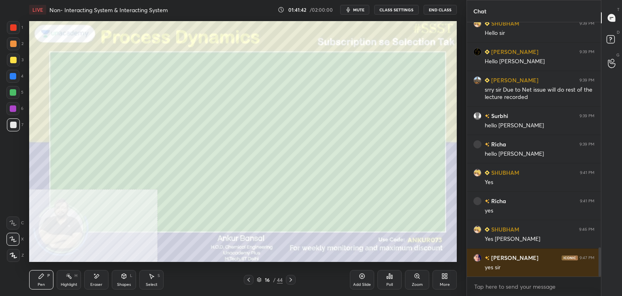
scroll to position [1960, 0]
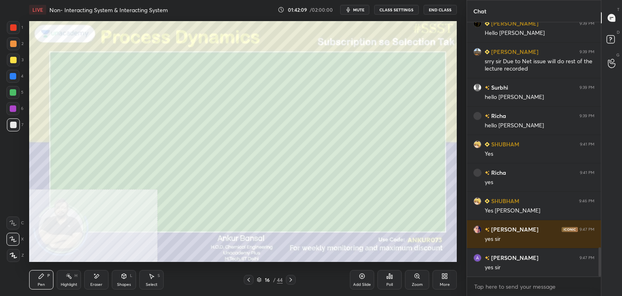
click at [291, 281] on icon at bounding box center [291, 279] width 2 height 4
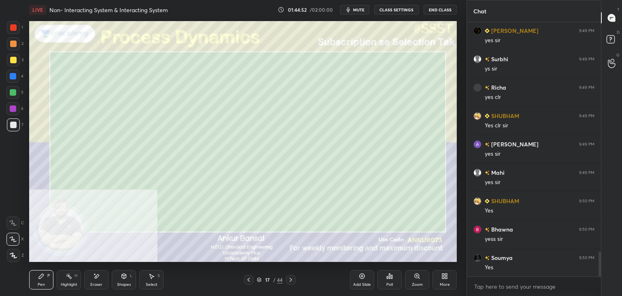
scroll to position [2328, 0]
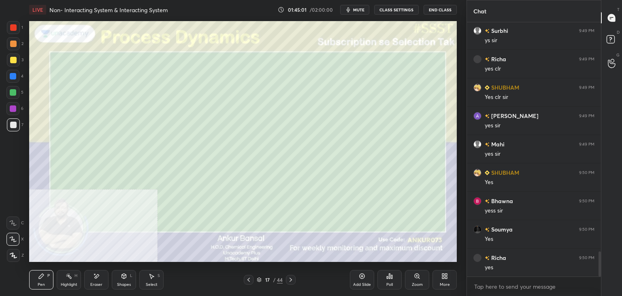
click at [97, 277] on icon at bounding box center [96, 276] width 6 height 7
click at [47, 269] on div "Pen P Highlight H Eraser Shapes L Select S 17 / 44 Add Slide Poll Zoom More" at bounding box center [243, 279] width 428 height 32
click at [41, 283] on div "Pen" at bounding box center [41, 284] width 7 height 4
click at [118, 277] on div "Shapes L" at bounding box center [124, 279] width 24 height 19
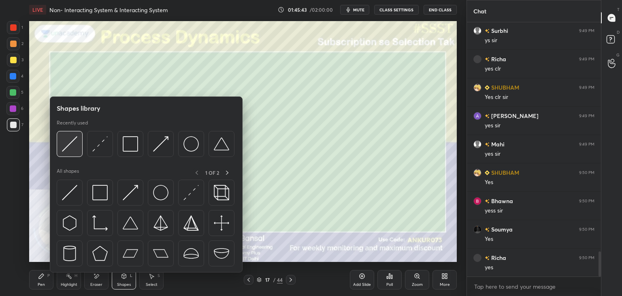
click at [75, 147] on img at bounding box center [69, 143] width 15 height 15
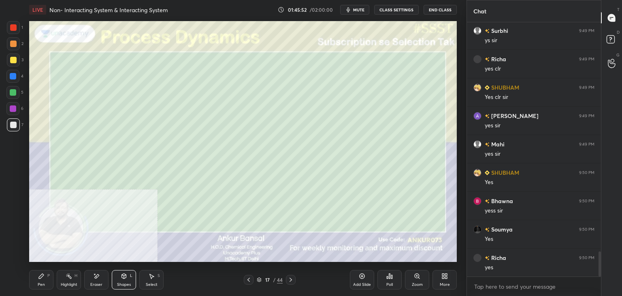
click at [52, 275] on div "Pen P" at bounding box center [41, 279] width 24 height 19
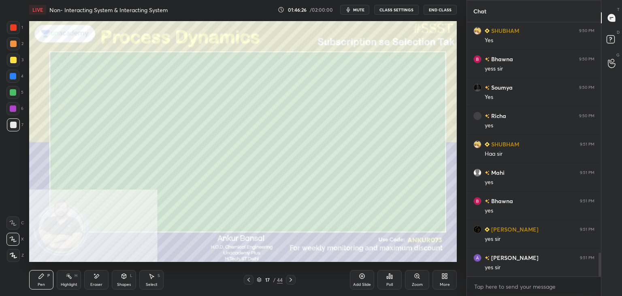
scroll to position [2498, 0]
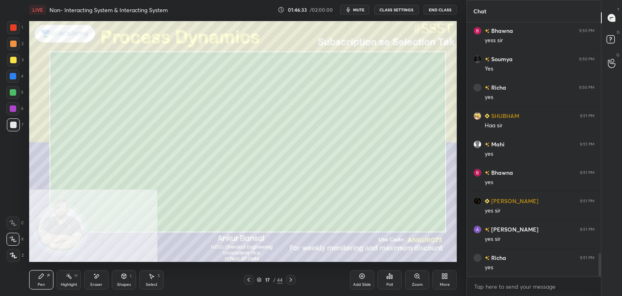
click at [290, 281] on icon at bounding box center [290, 279] width 6 height 6
click at [151, 281] on div "Select S" at bounding box center [151, 279] width 24 height 19
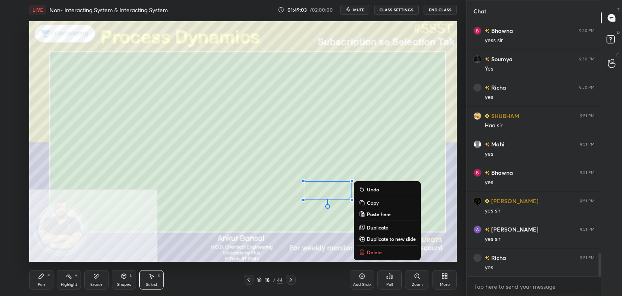
click at [42, 281] on div "Pen P" at bounding box center [41, 279] width 24 height 19
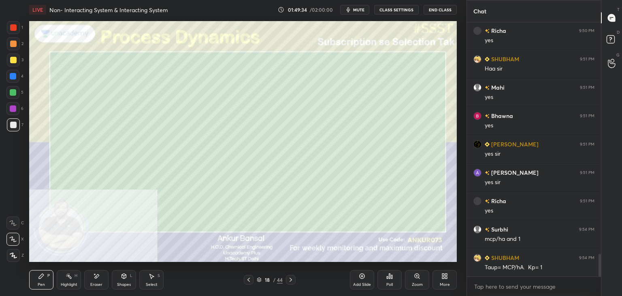
scroll to position [2583, 0]
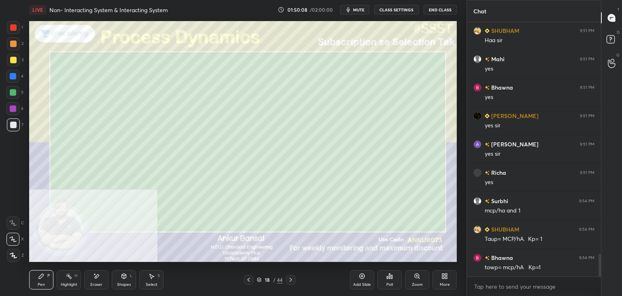
click at [290, 278] on icon at bounding box center [290, 279] width 6 height 6
click at [124, 279] on div "Shapes L" at bounding box center [124, 279] width 24 height 19
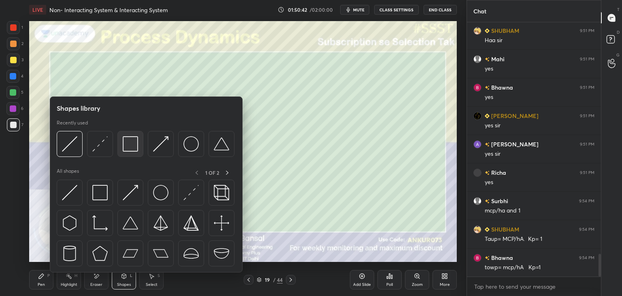
click at [123, 143] on img at bounding box center [130, 143] width 15 height 15
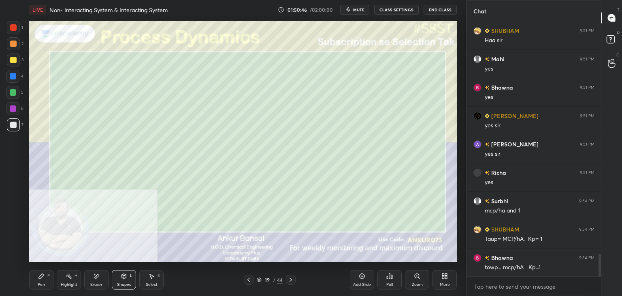
click at [45, 283] on div "Pen P" at bounding box center [41, 279] width 24 height 19
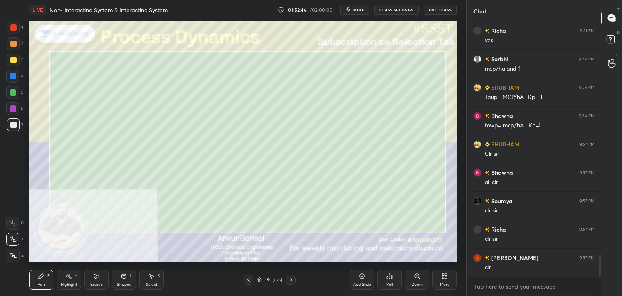
scroll to position [2753, 0]
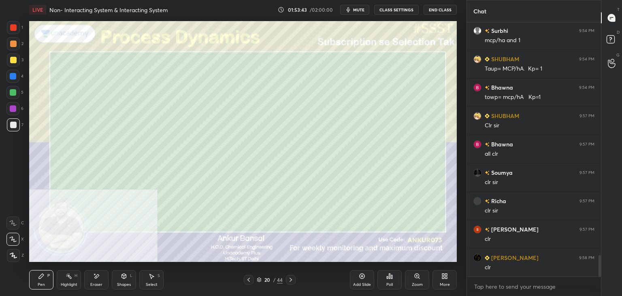
click at [121, 278] on icon at bounding box center [124, 276] width 6 height 6
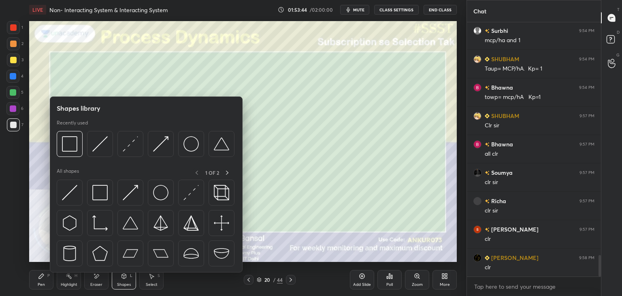
click at [38, 281] on div "Pen P" at bounding box center [41, 279] width 24 height 19
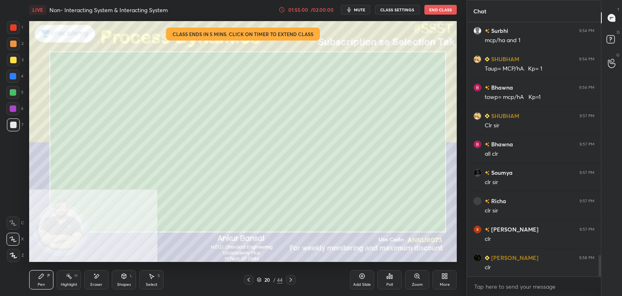
click at [96, 283] on div "Eraser" at bounding box center [96, 284] width 12 height 4
click at [40, 278] on icon at bounding box center [41, 275] width 5 height 5
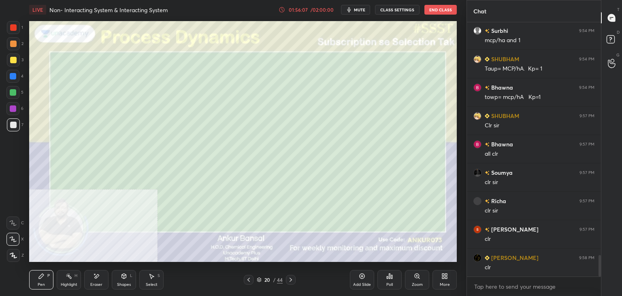
click at [442, 276] on icon at bounding box center [444, 276] width 6 height 6
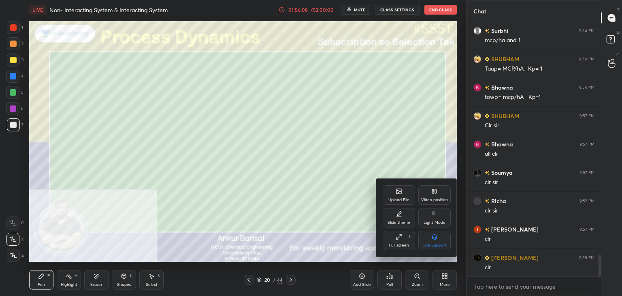
click at [439, 191] on div "Video position" at bounding box center [434, 194] width 32 height 19
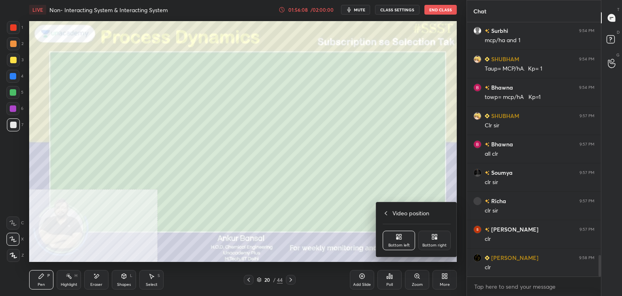
click at [435, 236] on icon at bounding box center [436, 235] width 2 height 2
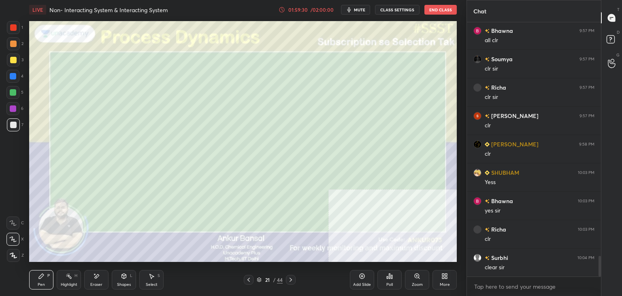
scroll to position [2895, 0]
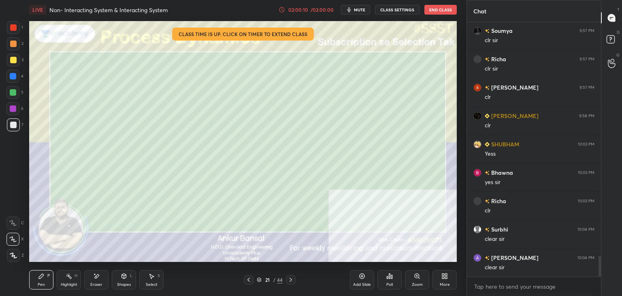
click at [290, 279] on icon at bounding box center [290, 279] width 6 height 6
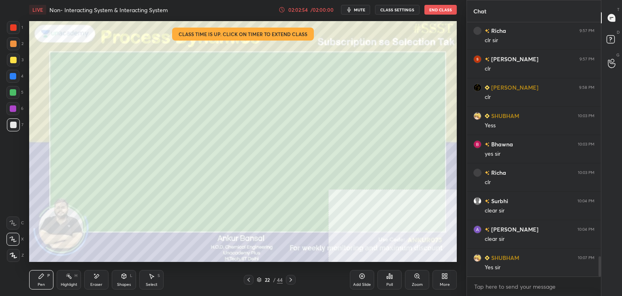
scroll to position [2952, 0]
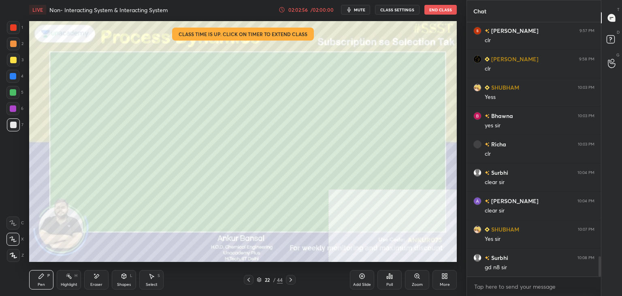
click at [437, 10] on button "End Class" at bounding box center [440, 10] width 32 height 10
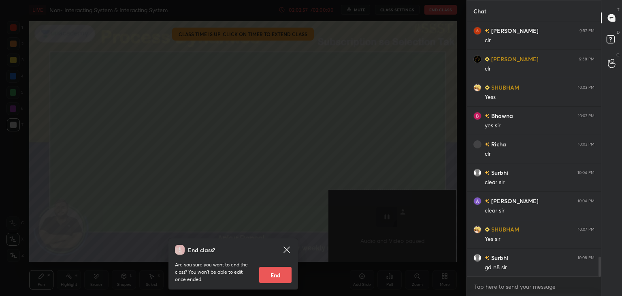
scroll to position [2980, 0]
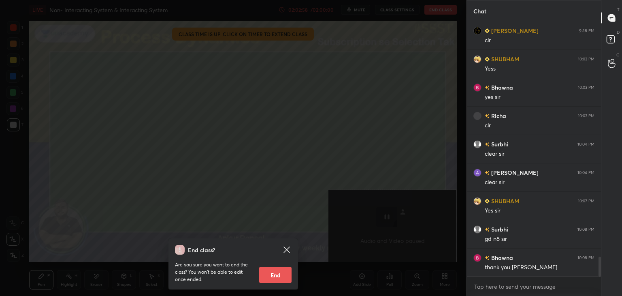
click at [275, 276] on button "End" at bounding box center [275, 274] width 32 height 16
type textarea "x"
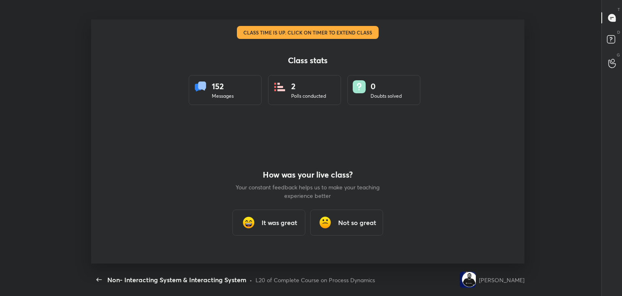
scroll to position [40247, 39876]
click at [286, 219] on h3 "It was great" at bounding box center [280, 222] width 36 height 10
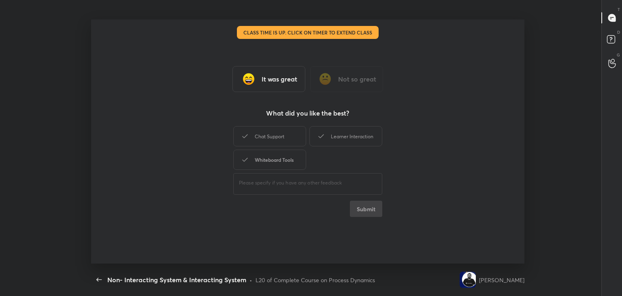
click at [287, 157] on div "Whiteboard Tools" at bounding box center [269, 159] width 73 height 20
click at [288, 143] on div "Chat Support" at bounding box center [269, 136] width 73 height 20
click at [351, 137] on div "Learner Interaction" at bounding box center [345, 136] width 73 height 20
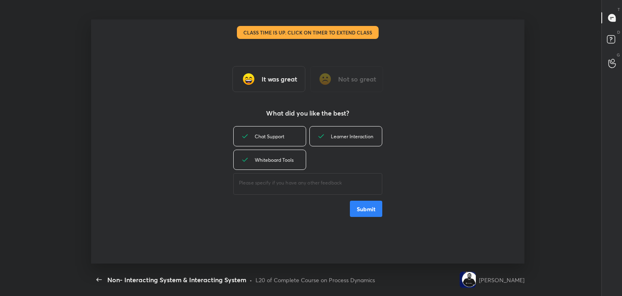
click at [368, 209] on button "Submit" at bounding box center [366, 208] width 32 height 16
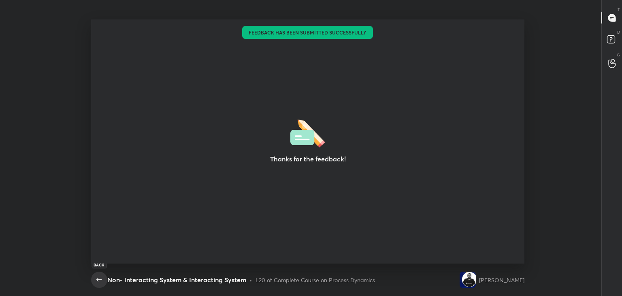
click at [96, 280] on icon "button" at bounding box center [99, 280] width 10 height 10
